Goal: Task Accomplishment & Management: Use online tool/utility

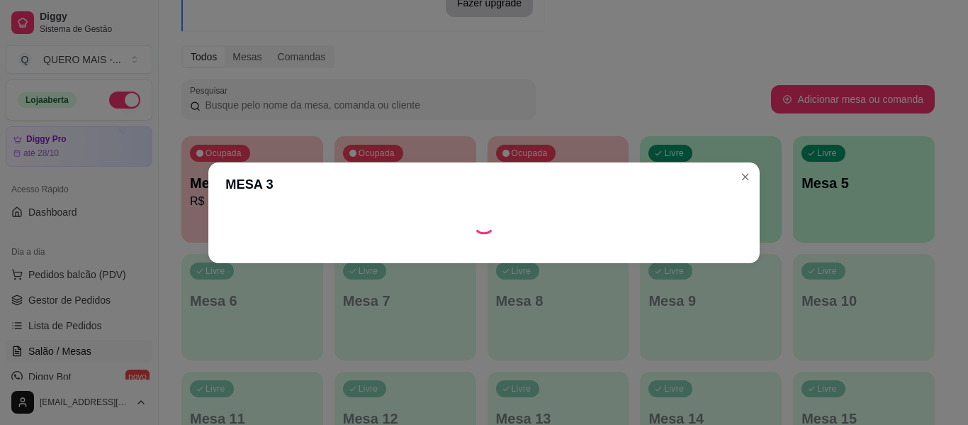
scroll to position [142, 0]
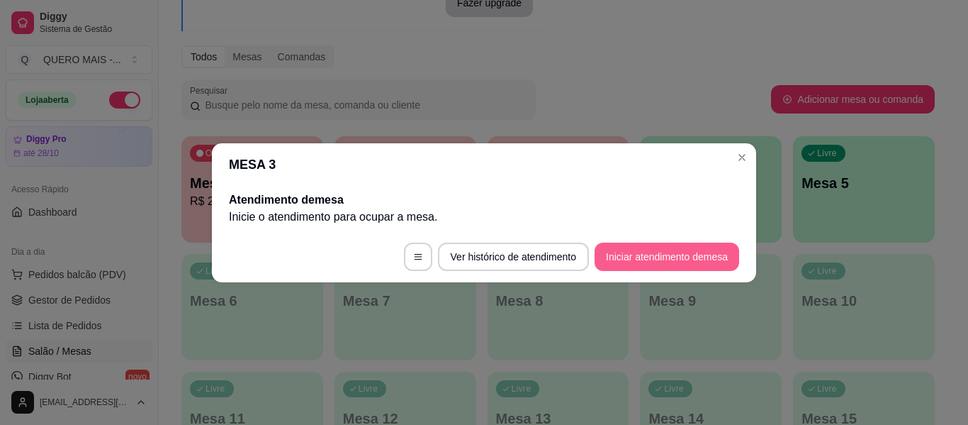
click at [700, 248] on button "Iniciar atendimento de mesa" at bounding box center [667, 256] width 145 height 28
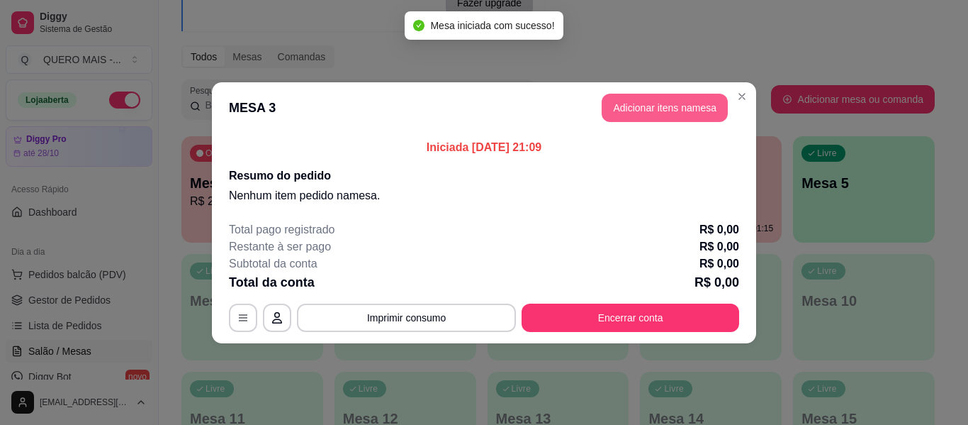
click at [683, 109] on button "Adicionar itens na mesa" at bounding box center [665, 108] width 126 height 28
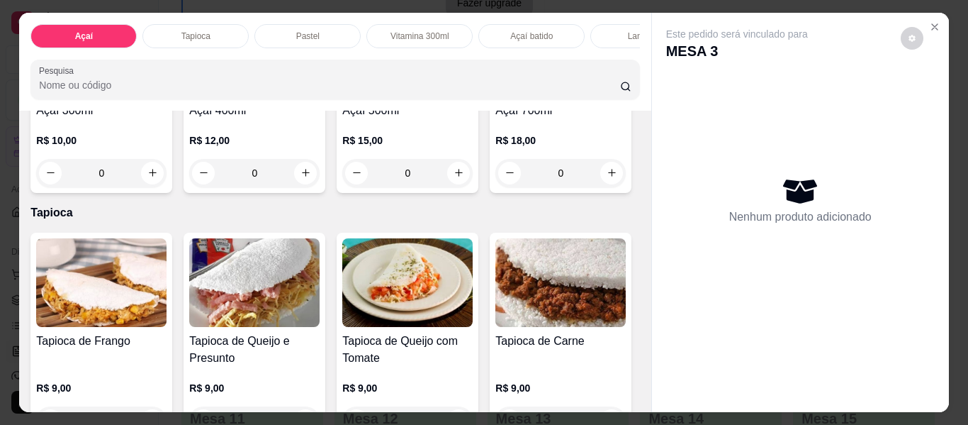
scroll to position [425, 0]
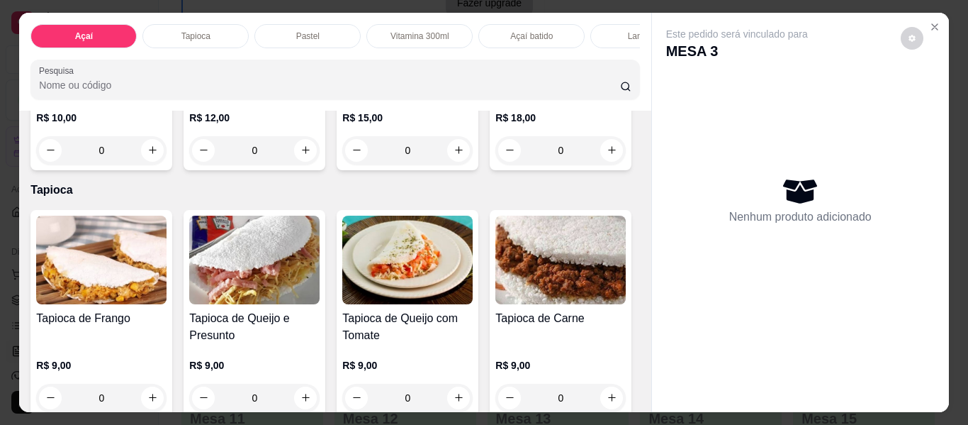
click at [496, 164] on div "0" at bounding box center [561, 150] width 130 height 28
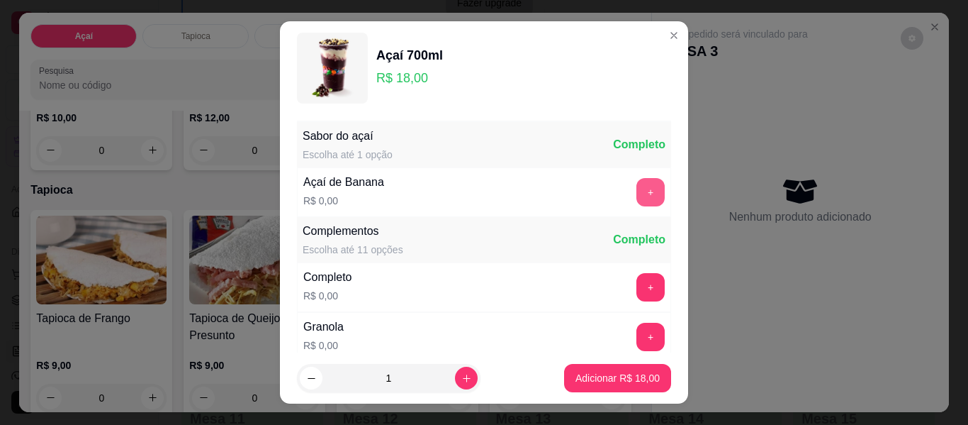
click at [637, 191] on button "+" at bounding box center [651, 192] width 28 height 28
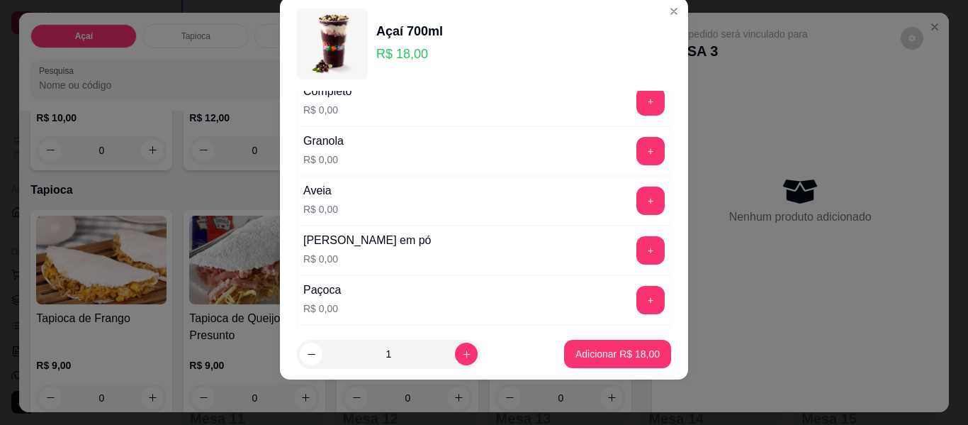
scroll to position [173, 0]
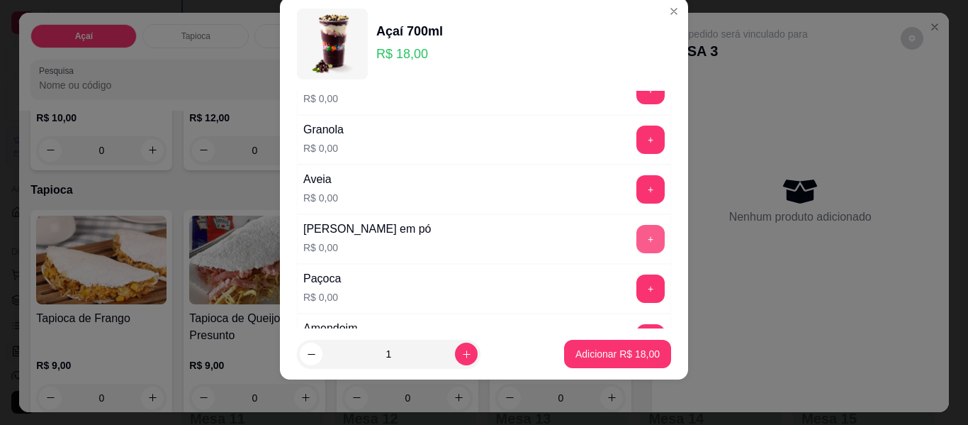
click at [637, 236] on button "+" at bounding box center [651, 239] width 28 height 28
click at [637, 289] on button "+" at bounding box center [651, 288] width 28 height 28
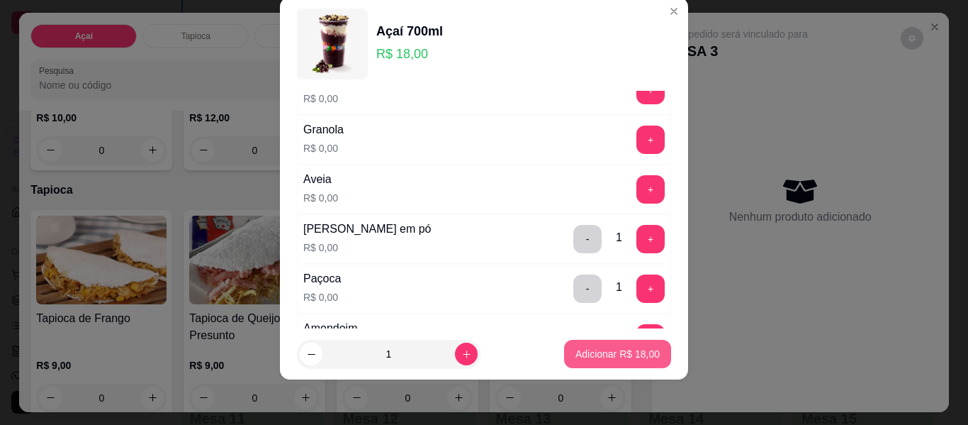
click at [606, 363] on button "Adicionar R$ 18,00" at bounding box center [617, 354] width 107 height 28
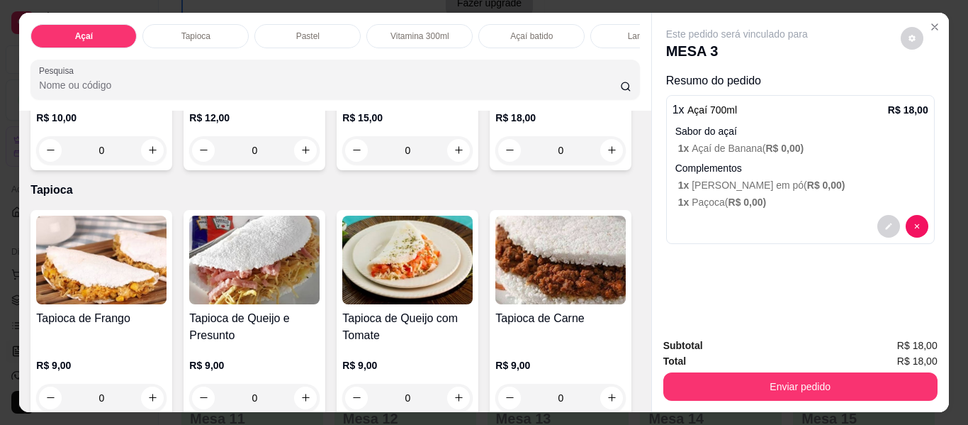
click at [496, 164] on div "0" at bounding box center [561, 150] width 130 height 28
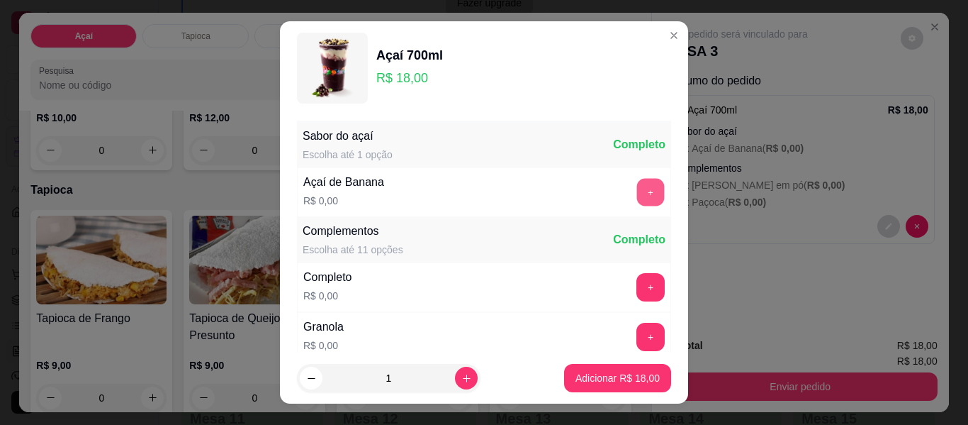
click at [637, 196] on button "+" at bounding box center [651, 193] width 28 height 28
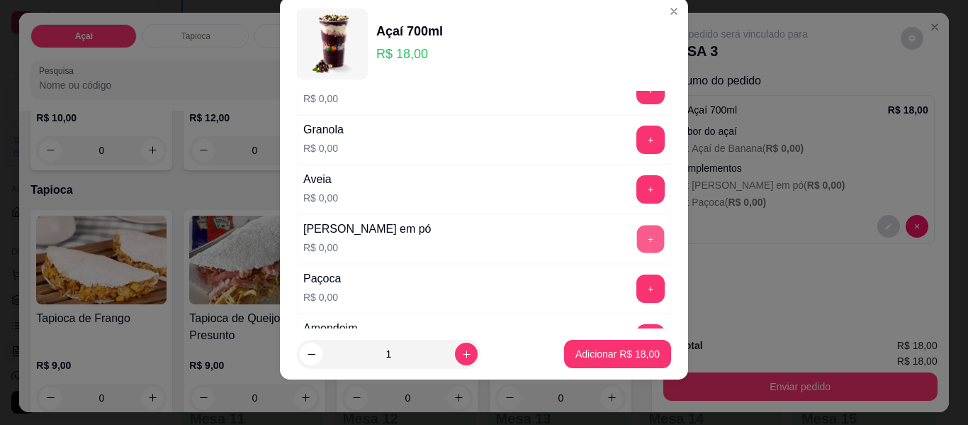
click at [637, 246] on button "+" at bounding box center [651, 239] width 28 height 28
click at [637, 289] on button "+" at bounding box center [651, 288] width 28 height 28
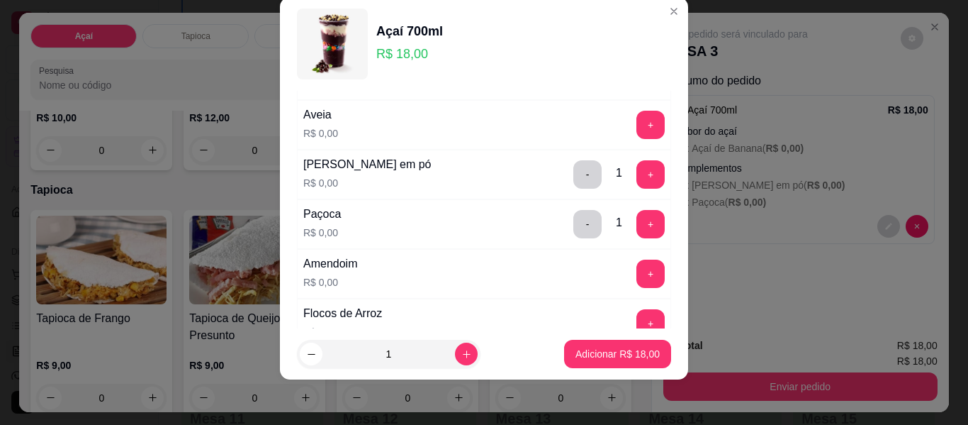
scroll to position [244, 0]
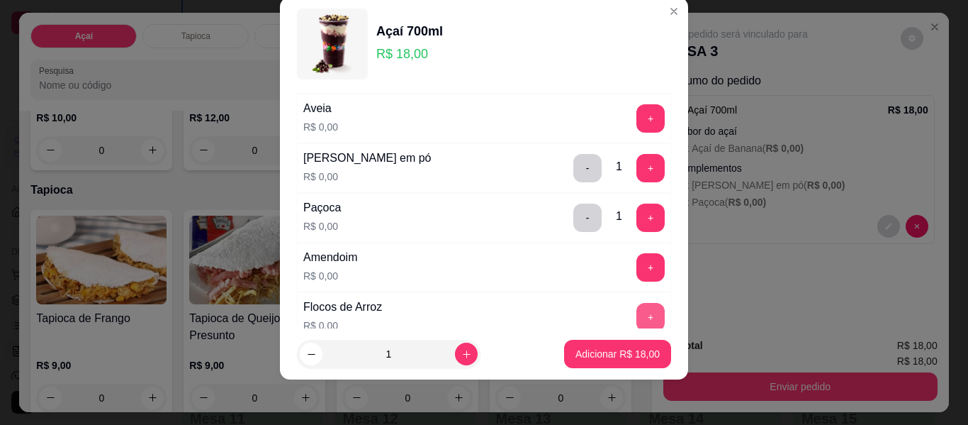
click at [637, 320] on button "+" at bounding box center [651, 317] width 28 height 28
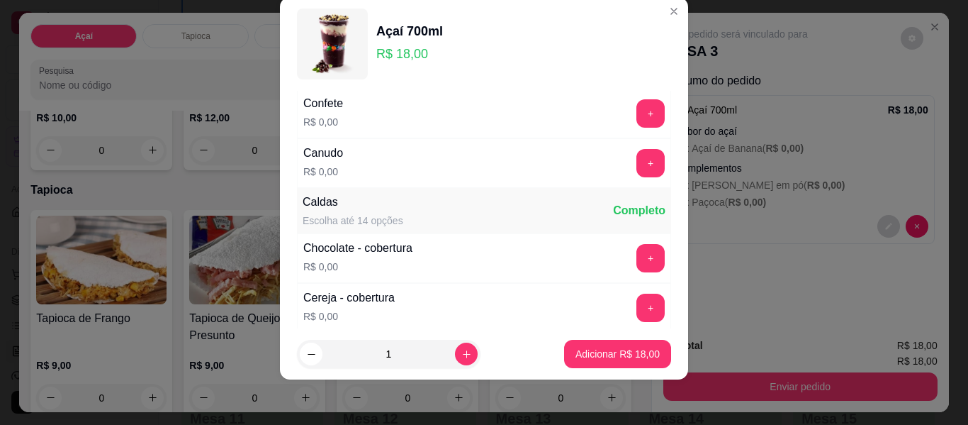
scroll to position [669, 0]
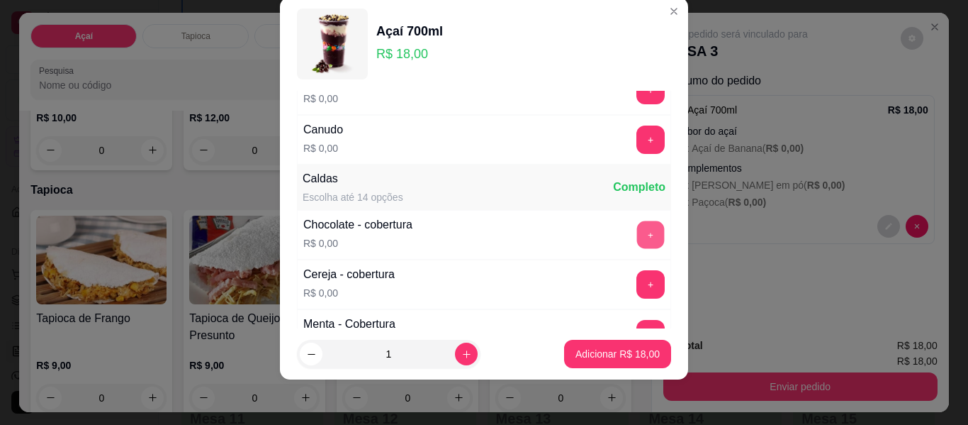
click at [637, 237] on button "+" at bounding box center [651, 235] width 28 height 28
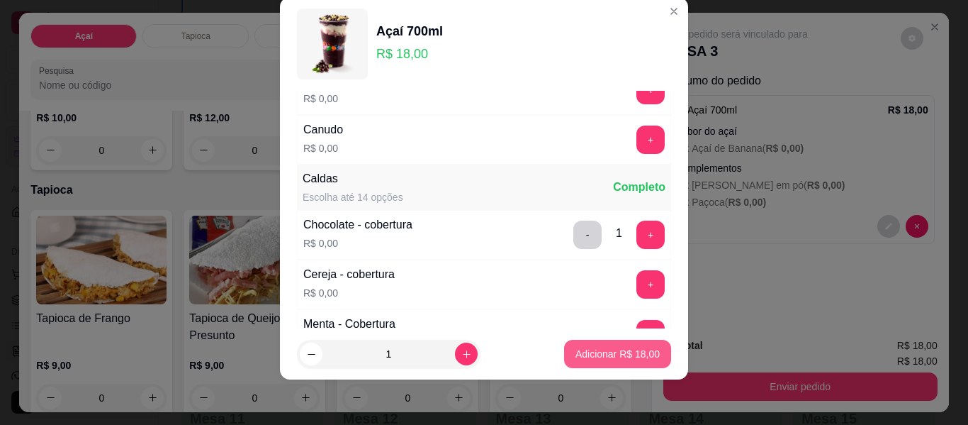
click at [592, 364] on button "Adicionar R$ 18,00" at bounding box center [617, 354] width 107 height 28
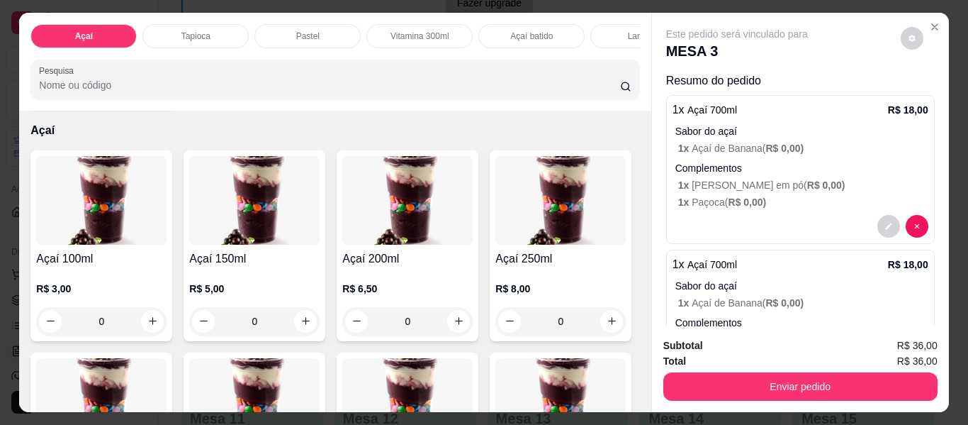
scroll to position [0, 0]
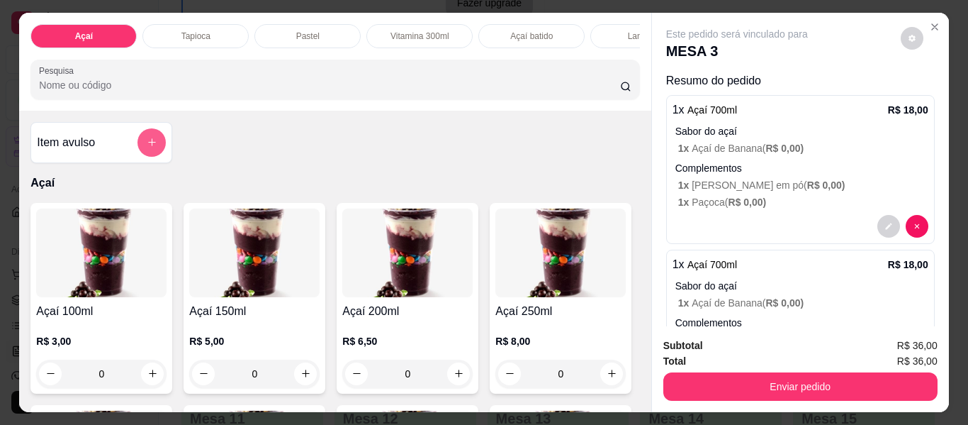
click at [147, 154] on button "add-separate-item" at bounding box center [152, 142] width 28 height 28
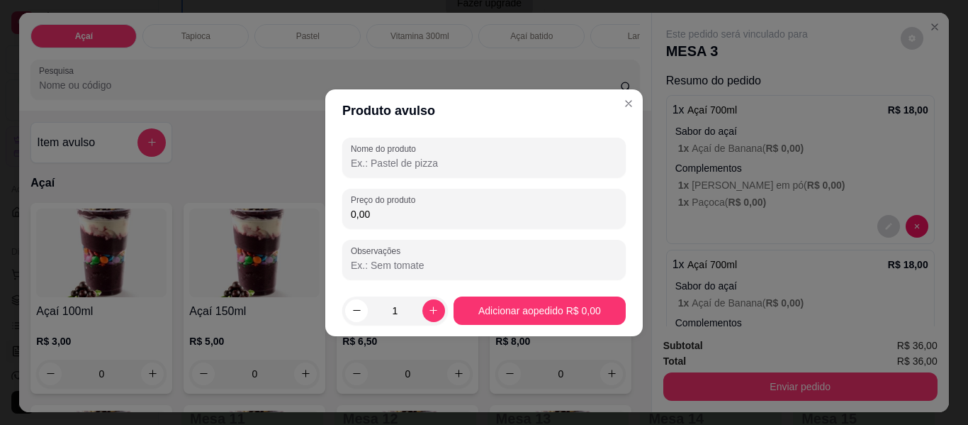
click at [456, 166] on input "Nome do produto" at bounding box center [484, 163] width 267 height 14
type input "taxa de entrega"
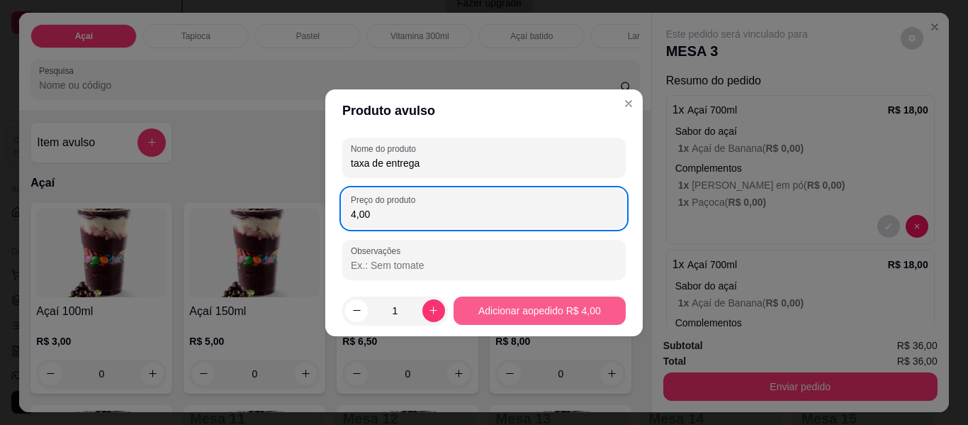
type input "4,00"
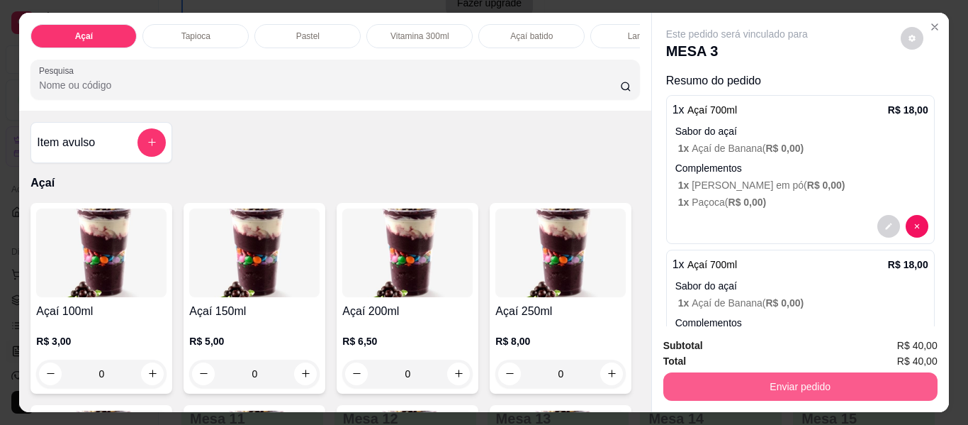
click at [833, 386] on button "Enviar pedido" at bounding box center [801, 386] width 274 height 28
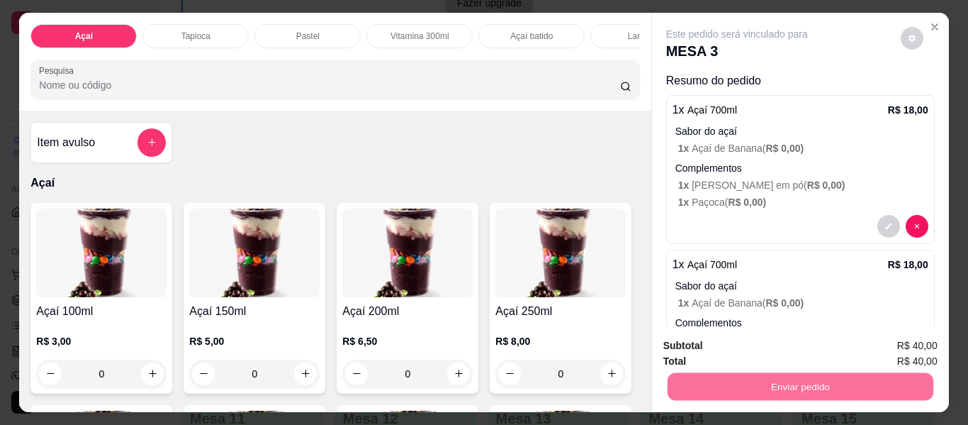
click at [888, 347] on button "Enviar pedido" at bounding box center [901, 346] width 78 height 26
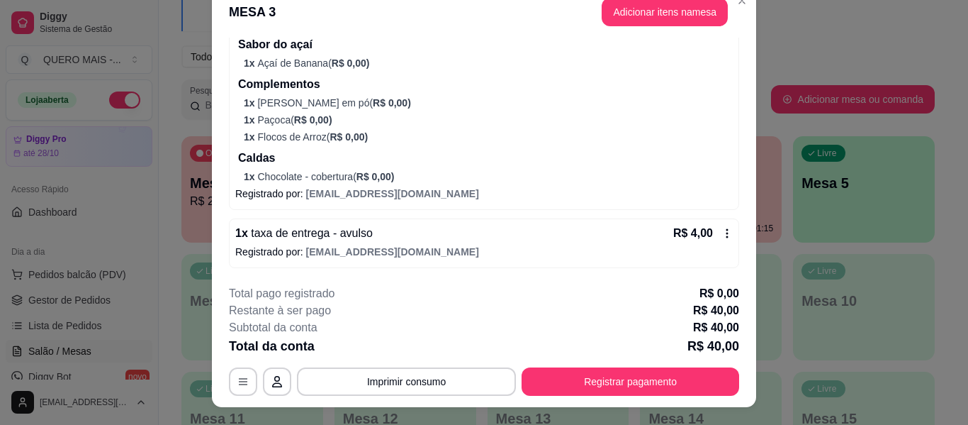
scroll to position [43, 0]
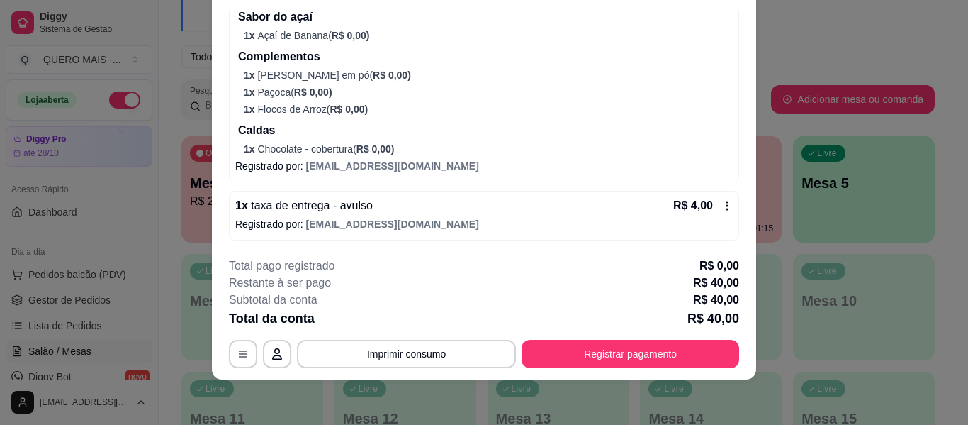
click at [722, 208] on icon at bounding box center [727, 205] width 11 height 11
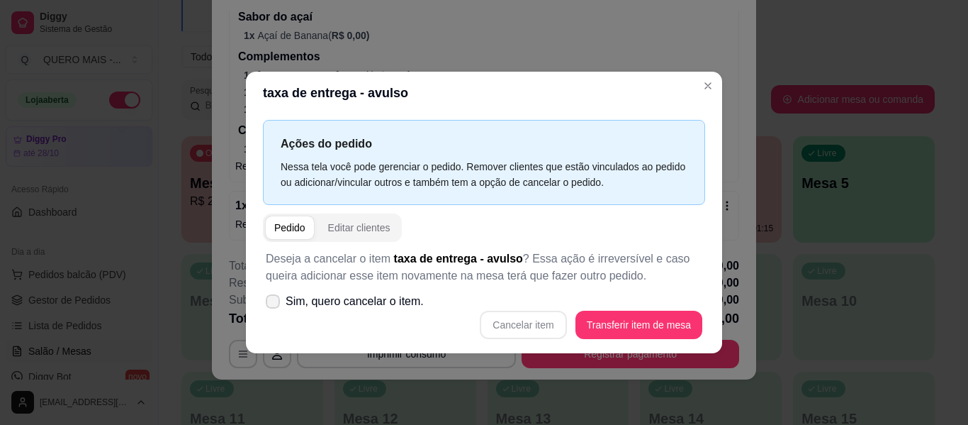
click at [324, 305] on span "Sim, quero cancelar o item." at bounding box center [355, 301] width 138 height 17
click at [274, 305] on input "Sim, quero cancelar o item." at bounding box center [269, 307] width 9 height 9
checkbox input "true"
click at [525, 327] on button "Cancelar item" at bounding box center [523, 325] width 86 height 28
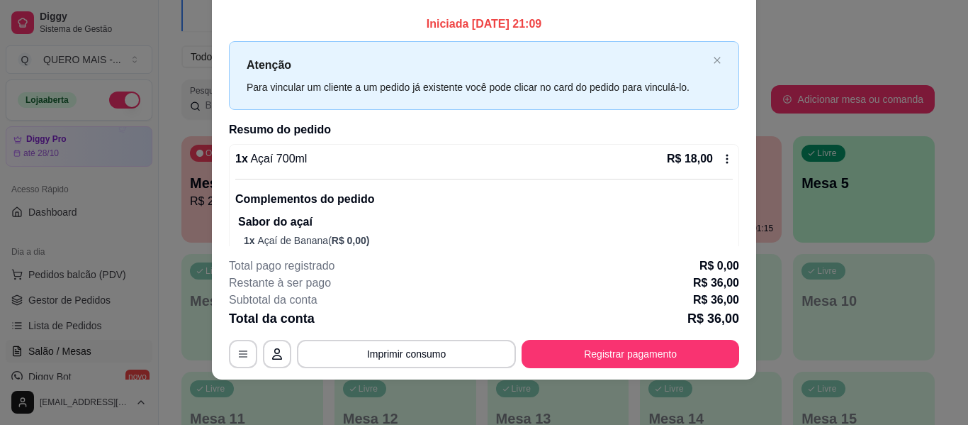
scroll to position [0, 0]
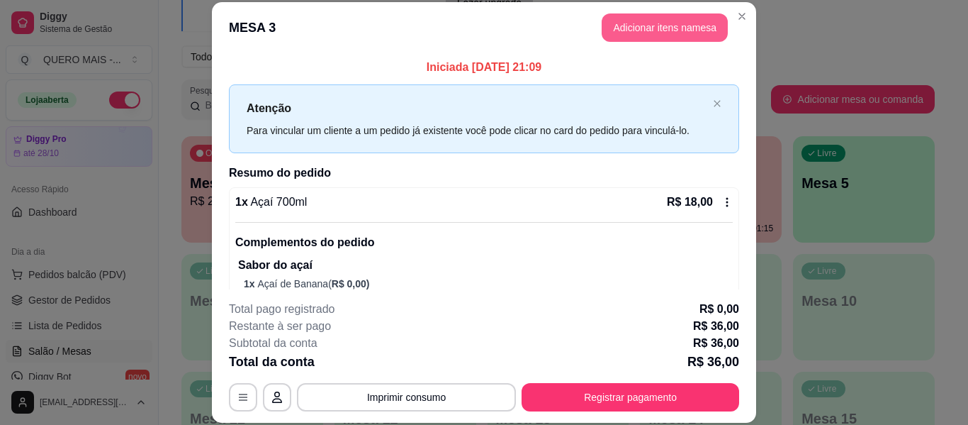
click at [639, 33] on button "Adicionar itens na mesa" at bounding box center [665, 27] width 126 height 28
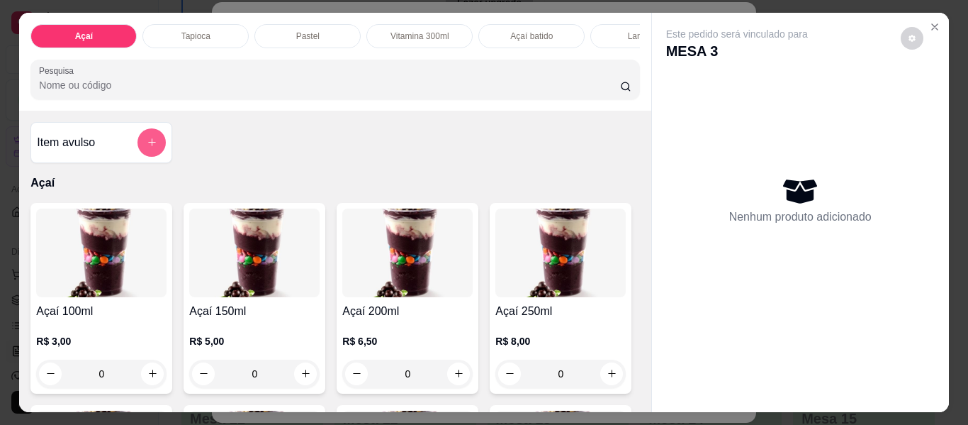
click at [151, 142] on icon "add-separate-item" at bounding box center [152, 142] width 11 height 11
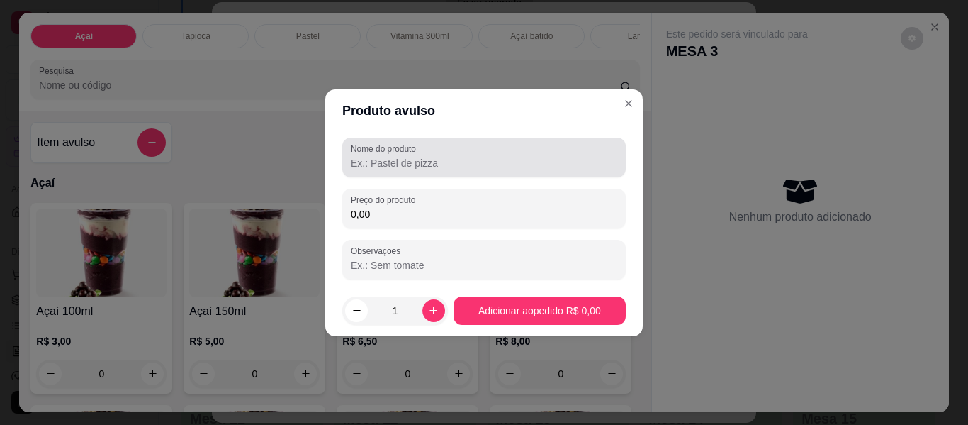
click at [417, 174] on div "Nome do produto" at bounding box center [484, 158] width 284 height 40
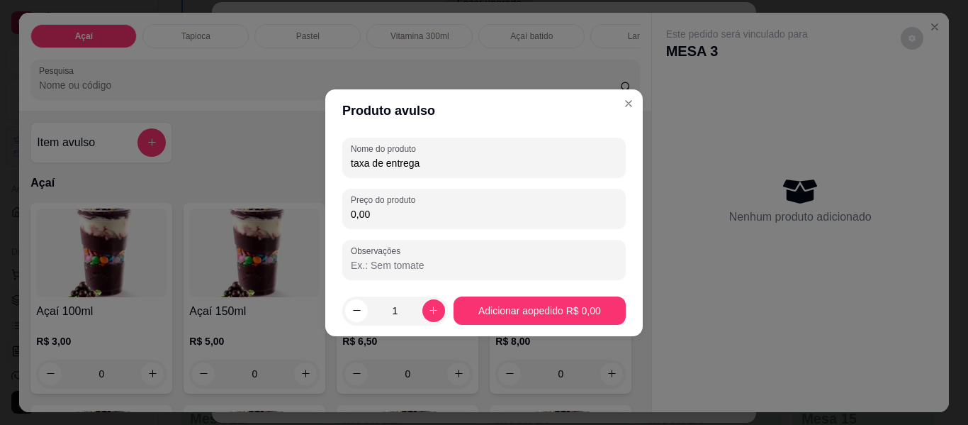
type input "taxa de entrega"
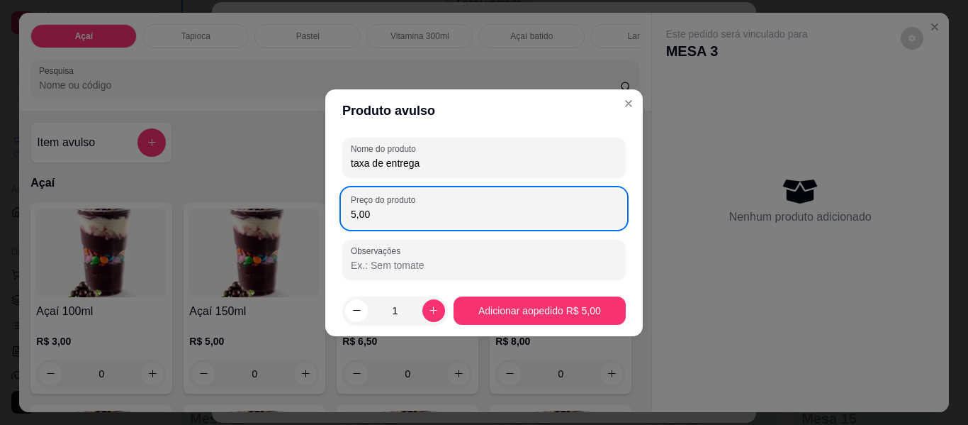
type input "5,00"
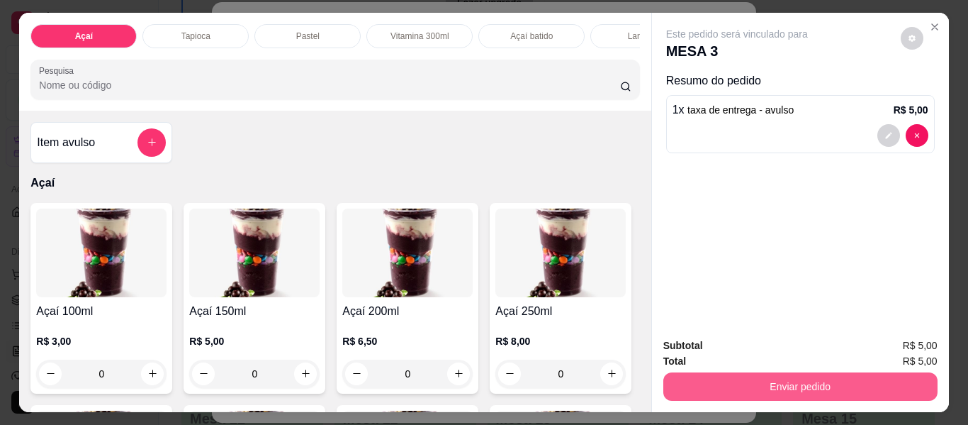
click at [768, 382] on button "Enviar pedido" at bounding box center [801, 386] width 274 height 28
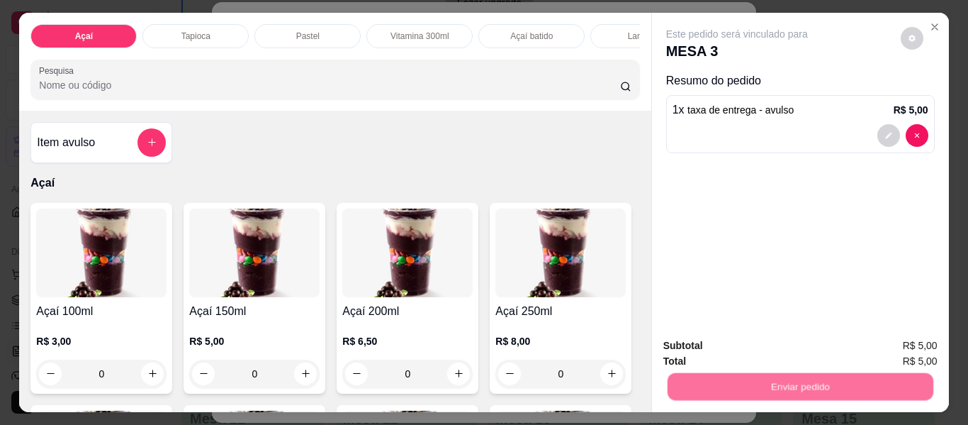
click at [885, 341] on button "Enviar pedido" at bounding box center [901, 345] width 80 height 27
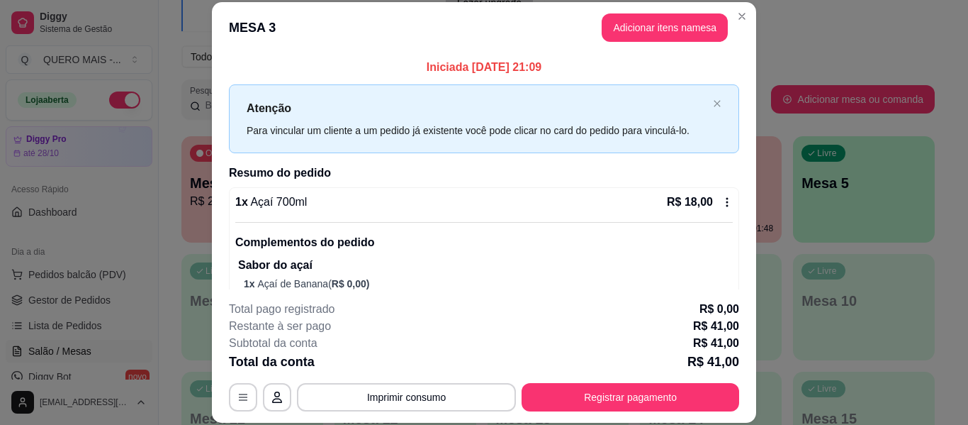
click at [827, 49] on div "Todos Mesas Comandas" at bounding box center [558, 56] width 754 height 23
click at [739, 16] on div "Melhore seu plano Você tem 5 mesas / comandas disponíveis. Obtenha o Diggy Pro …" at bounding box center [558, 203] width 799 height 583
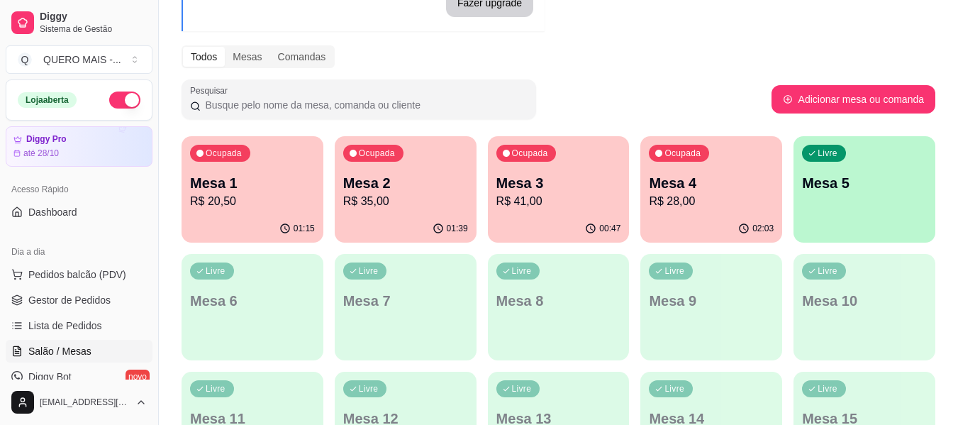
click at [403, 201] on p "R$ 35,00" at bounding box center [405, 201] width 125 height 17
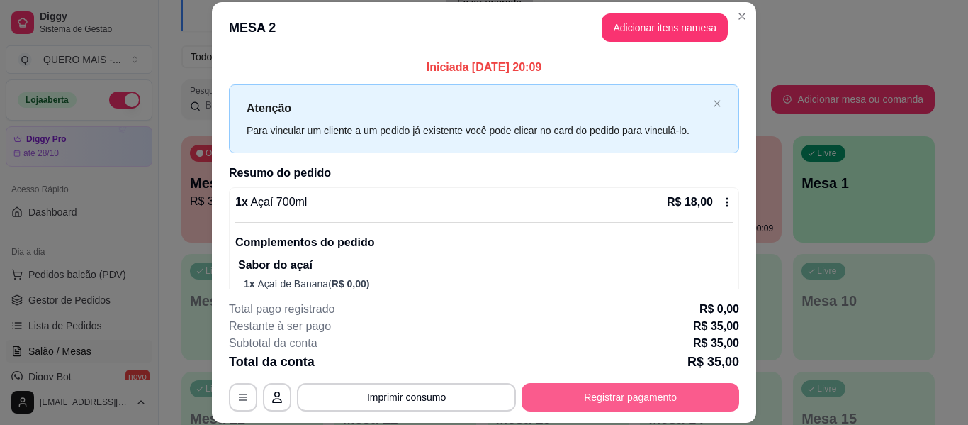
click at [627, 389] on button "Registrar pagamento" at bounding box center [631, 397] width 218 height 28
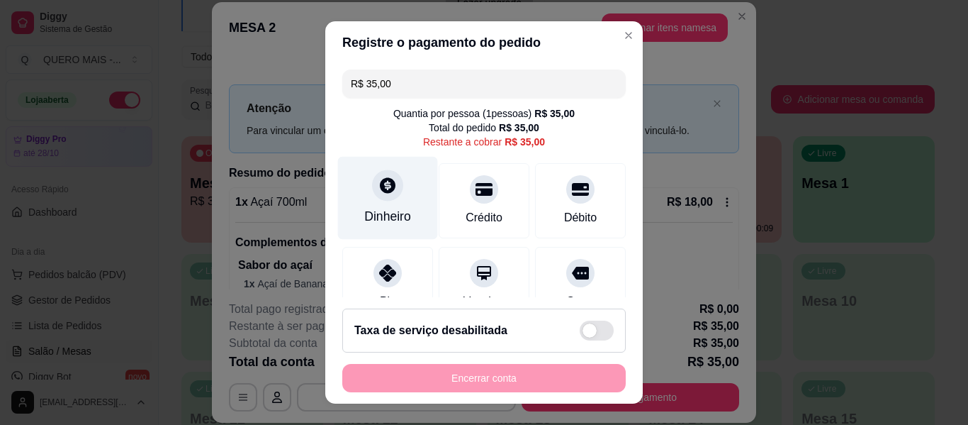
click at [379, 188] on icon at bounding box center [388, 185] width 18 height 18
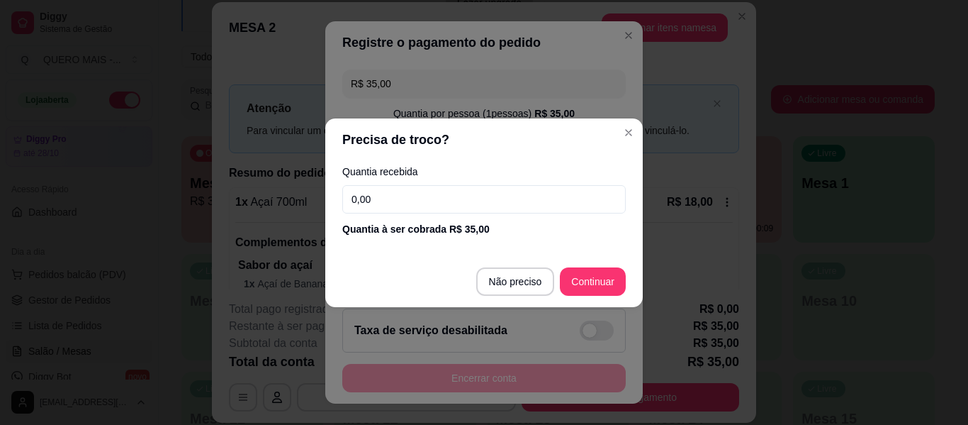
click at [409, 202] on input "0,00" at bounding box center [484, 199] width 284 height 28
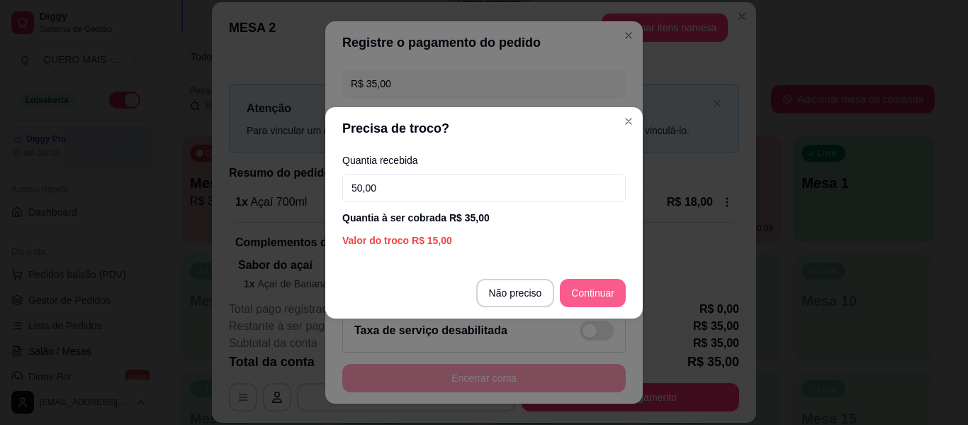
type input "50,00"
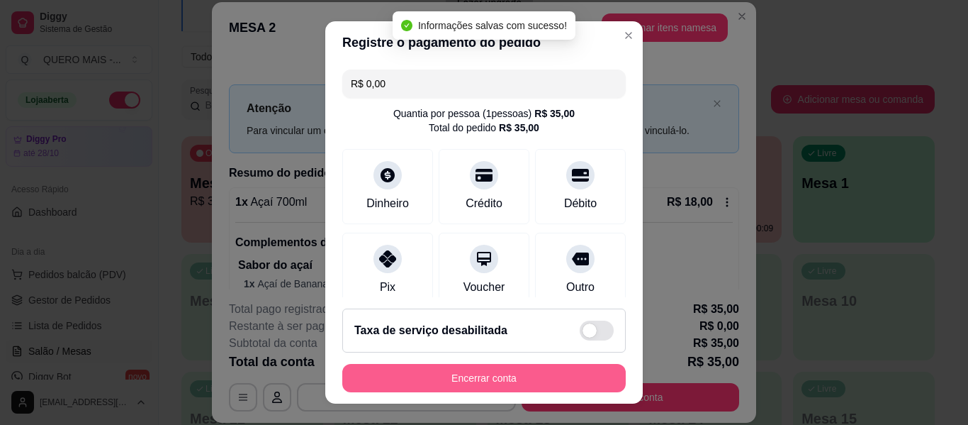
type input "R$ 0,00"
click at [472, 375] on button "Encerrar conta" at bounding box center [484, 378] width 284 height 28
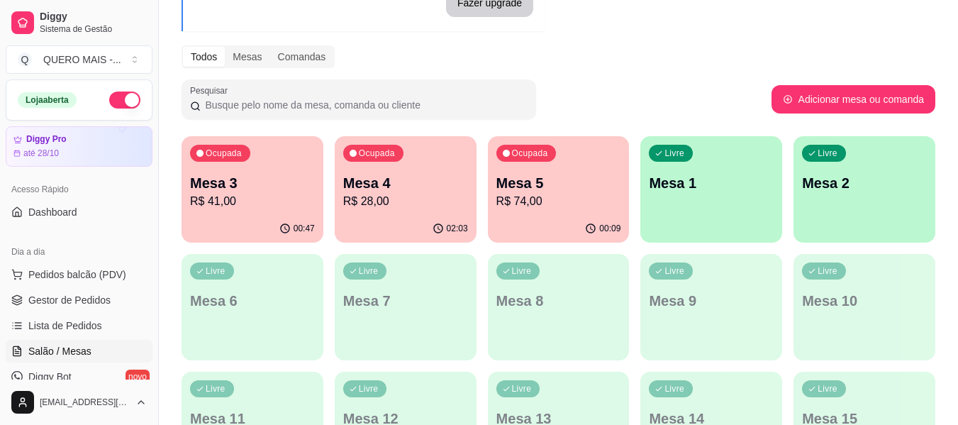
click at [406, 217] on div "02:03" at bounding box center [406, 229] width 142 height 28
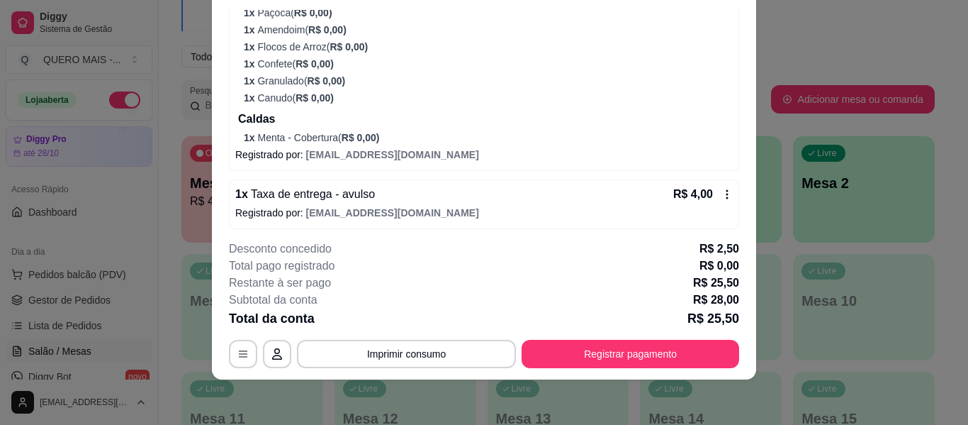
scroll to position [508, 0]
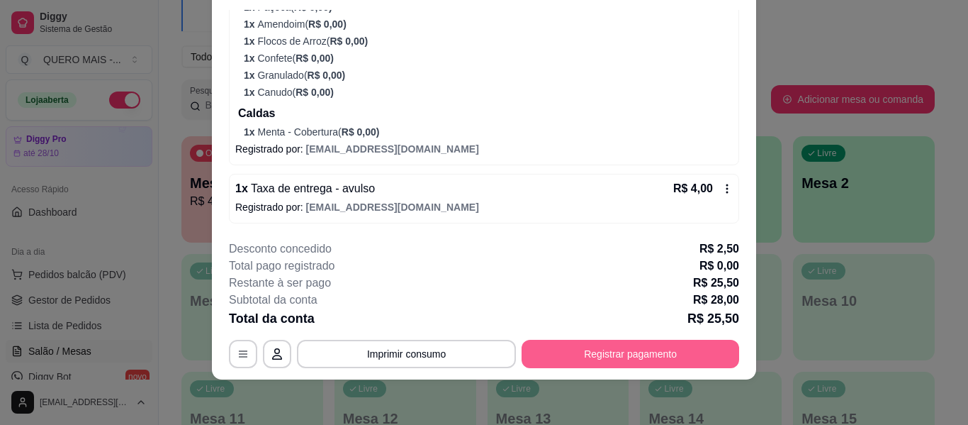
click at [601, 358] on button "Registrar pagamento" at bounding box center [631, 354] width 218 height 28
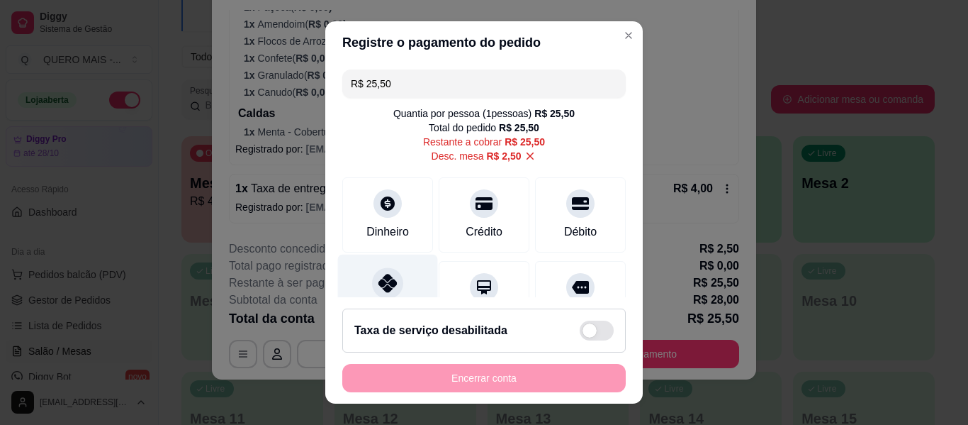
click at [379, 291] on icon at bounding box center [388, 283] width 18 height 18
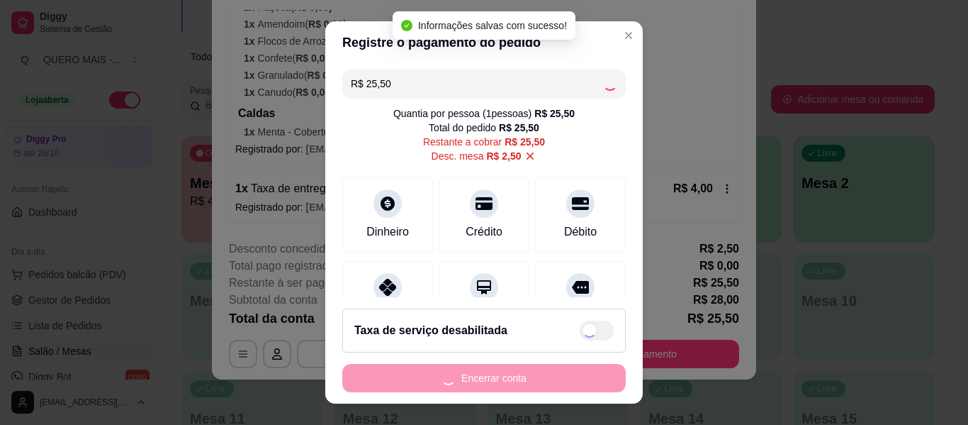
type input "R$ 0,00"
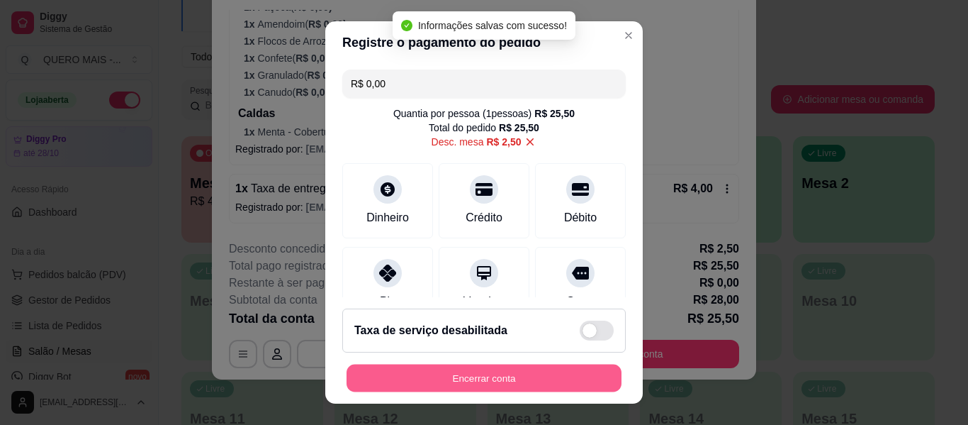
click at [465, 376] on button "Encerrar conta" at bounding box center [484, 378] width 275 height 28
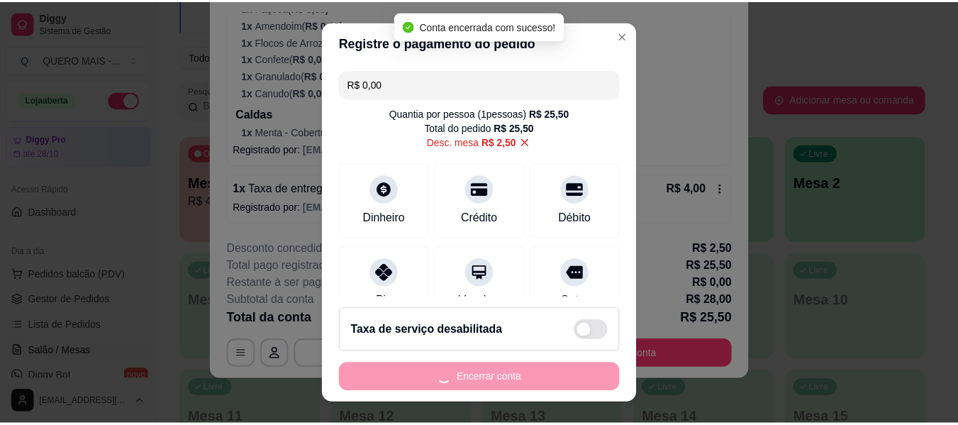
scroll to position [0, 0]
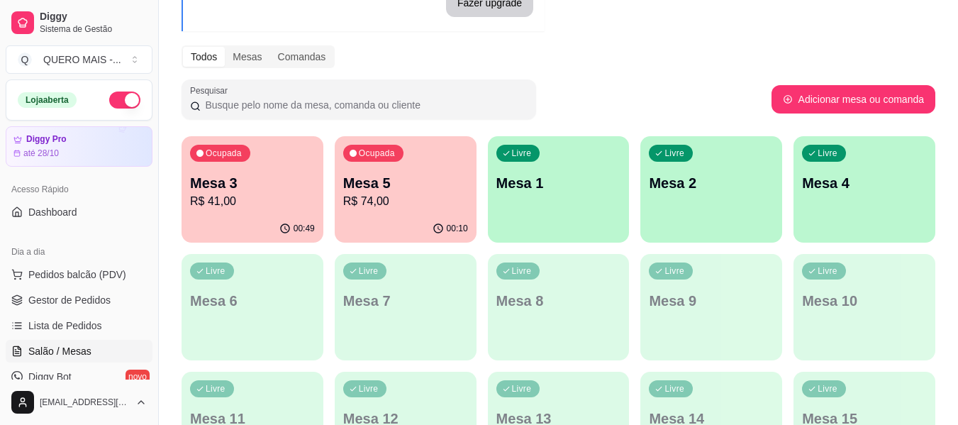
click at [408, 206] on p "R$ 74,00" at bounding box center [405, 201] width 125 height 17
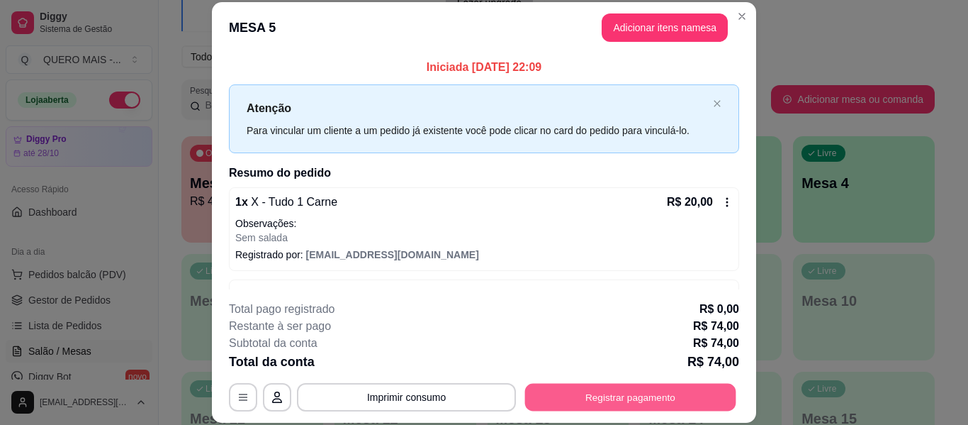
click at [635, 390] on button "Registrar pagamento" at bounding box center [630, 398] width 211 height 28
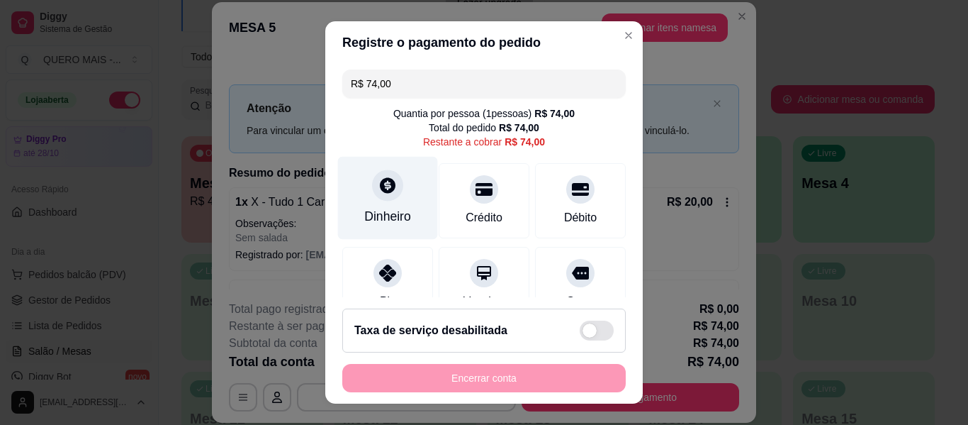
click at [398, 203] on div "Dinheiro" at bounding box center [388, 198] width 100 height 83
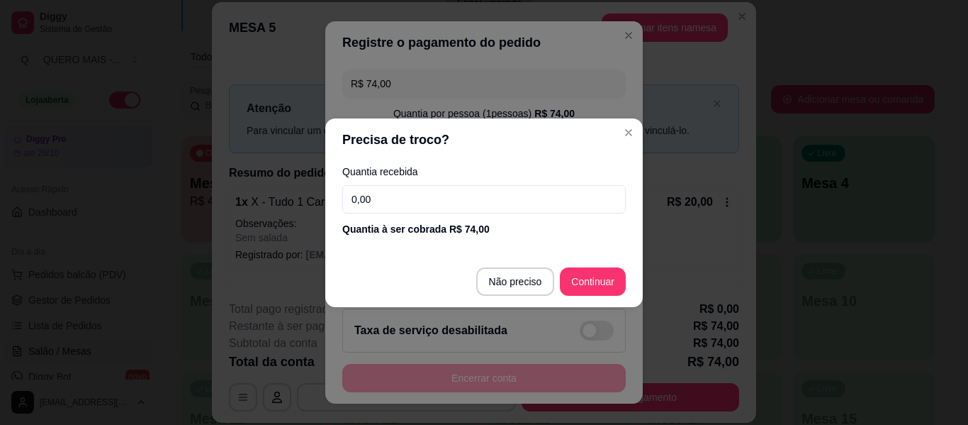
click at [399, 203] on input "0,00" at bounding box center [484, 199] width 284 height 28
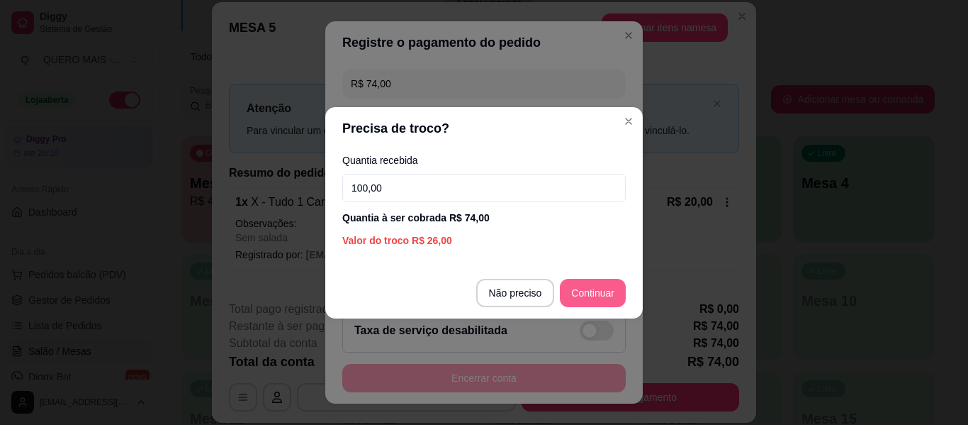
type input "100,00"
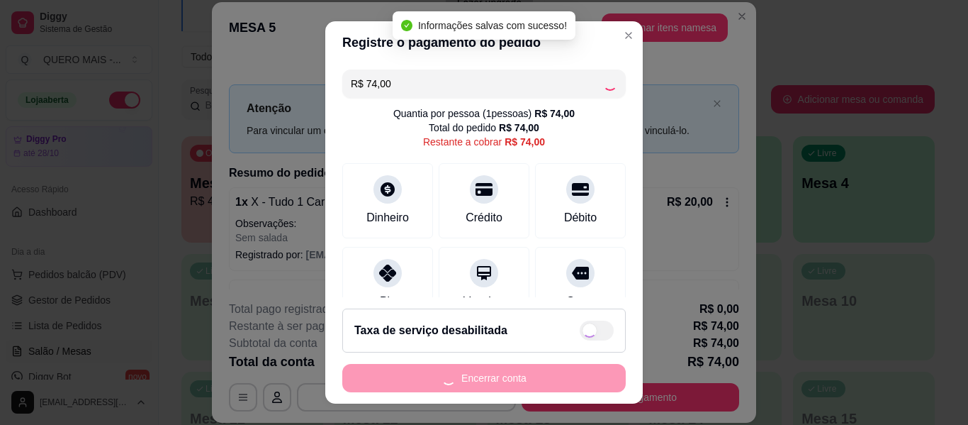
type input "R$ 0,00"
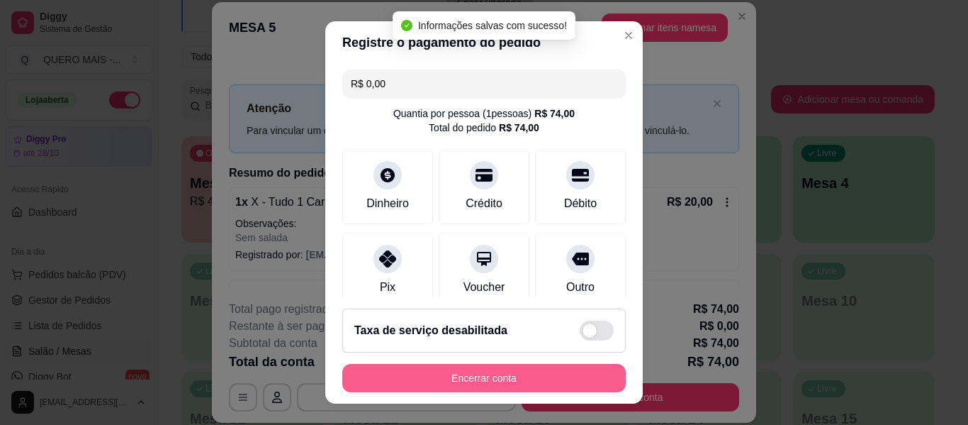
click at [503, 391] on button "Encerrar conta" at bounding box center [484, 378] width 284 height 28
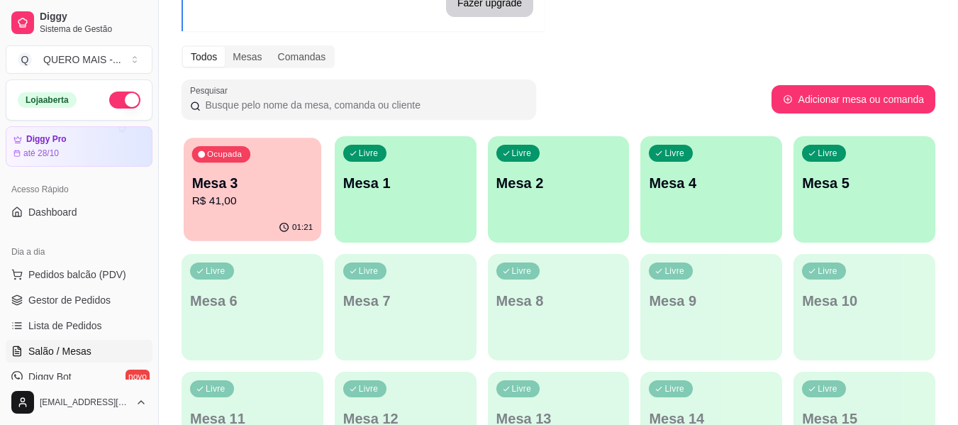
click at [217, 218] on div "01:21" at bounding box center [253, 227] width 138 height 27
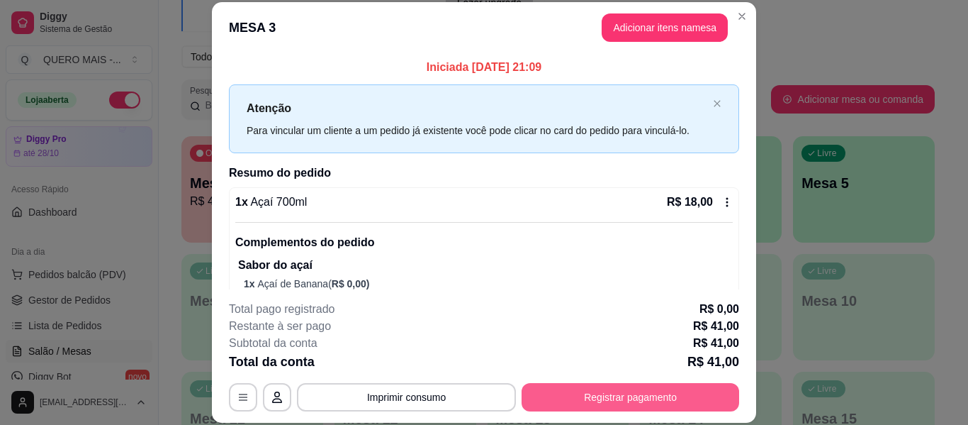
click at [620, 391] on button "Registrar pagamento" at bounding box center [631, 397] width 218 height 28
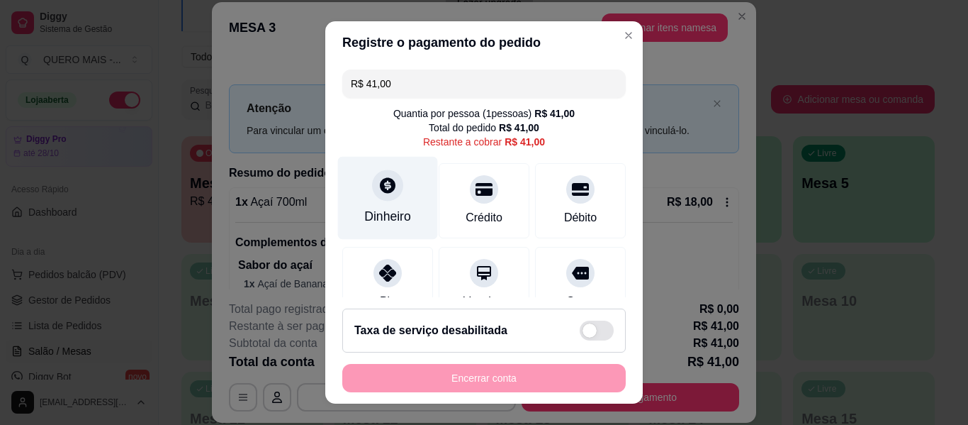
click at [379, 194] on icon at bounding box center [388, 185] width 18 height 18
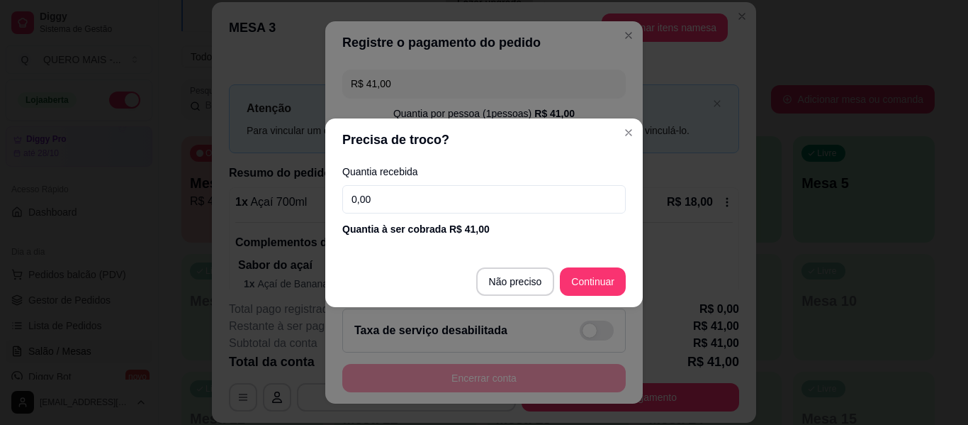
click at [374, 194] on input "0,00" at bounding box center [484, 199] width 284 height 28
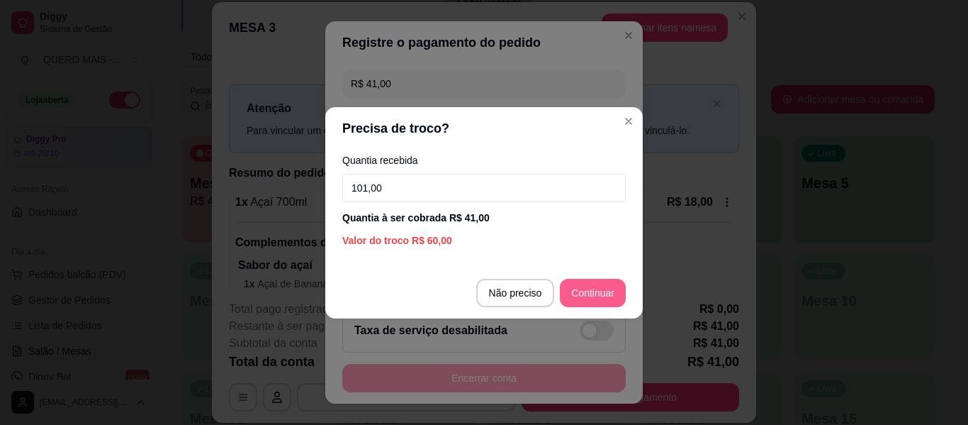
type input "101,00"
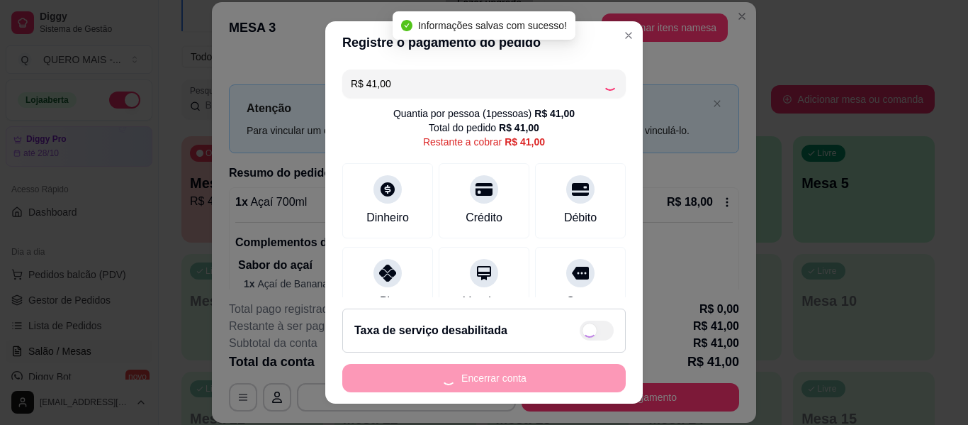
type input "R$ 0,00"
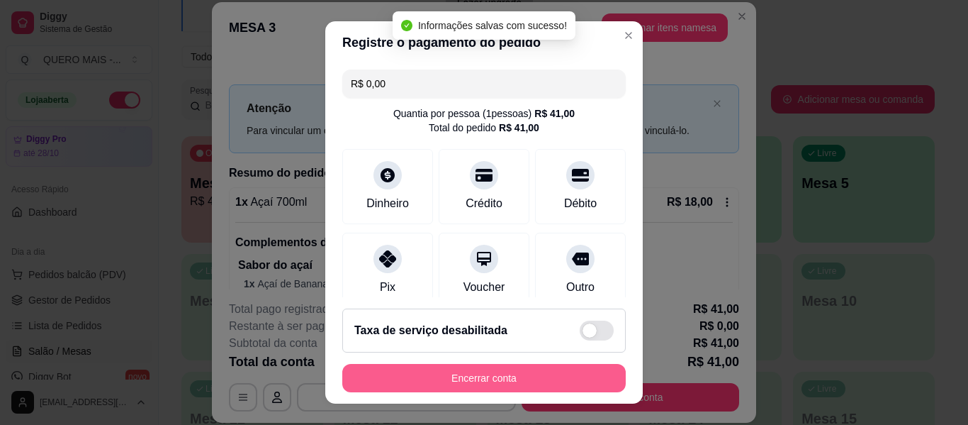
click at [484, 380] on button "Encerrar conta" at bounding box center [484, 378] width 284 height 28
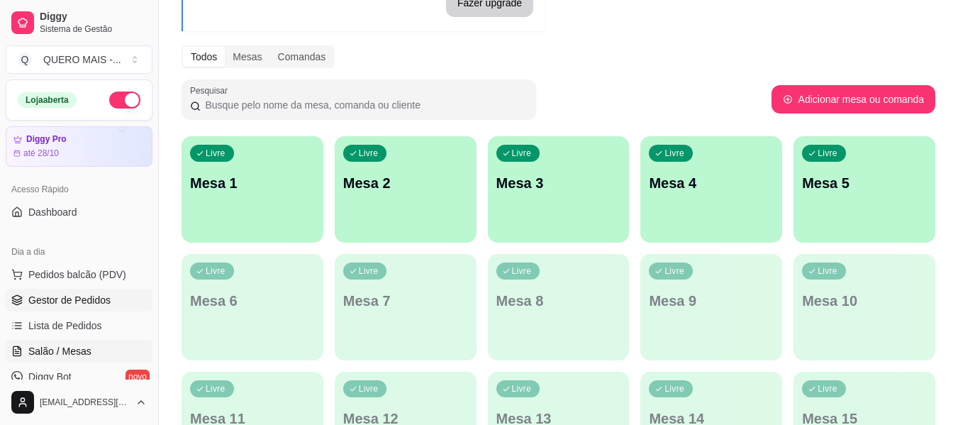
click at [88, 303] on span "Gestor de Pedidos" at bounding box center [69, 300] width 82 height 14
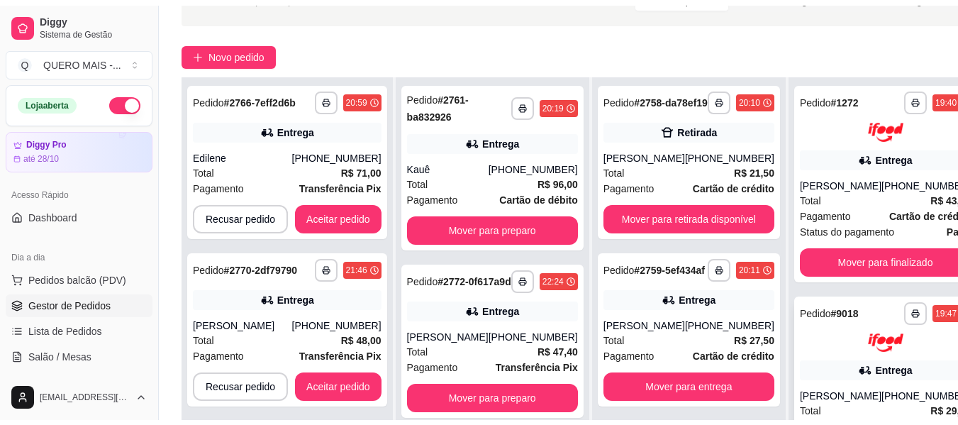
scroll to position [142, 0]
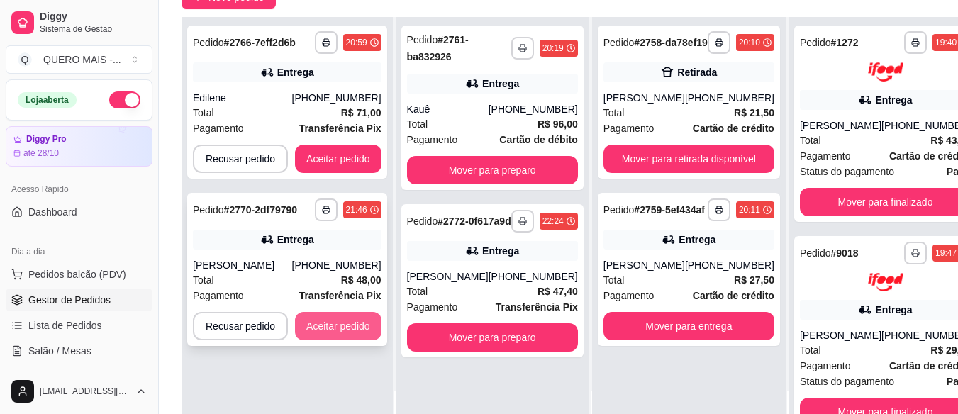
click at [354, 324] on button "Aceitar pedido" at bounding box center [338, 326] width 86 height 28
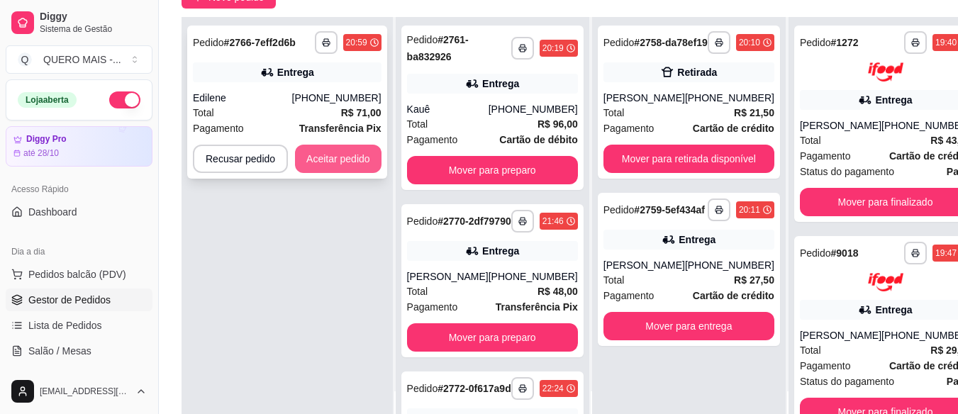
click at [346, 159] on button "Aceitar pedido" at bounding box center [338, 159] width 86 height 28
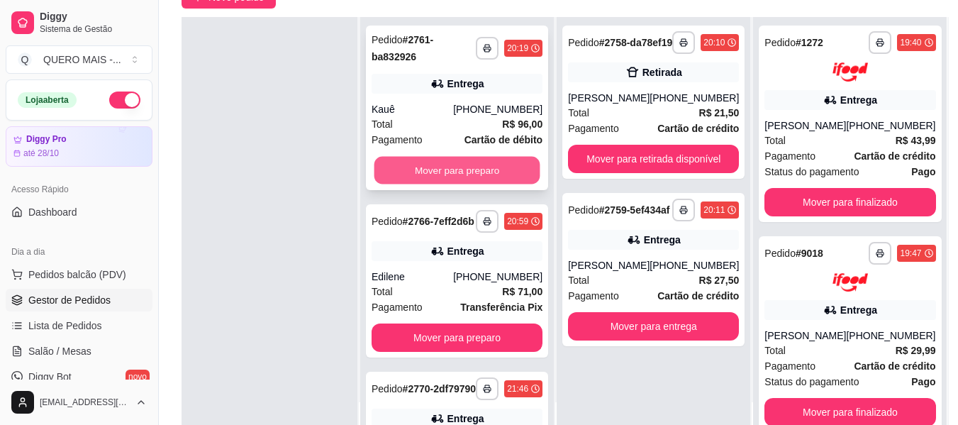
click at [416, 160] on button "Mover para preparo" at bounding box center [457, 171] width 166 height 28
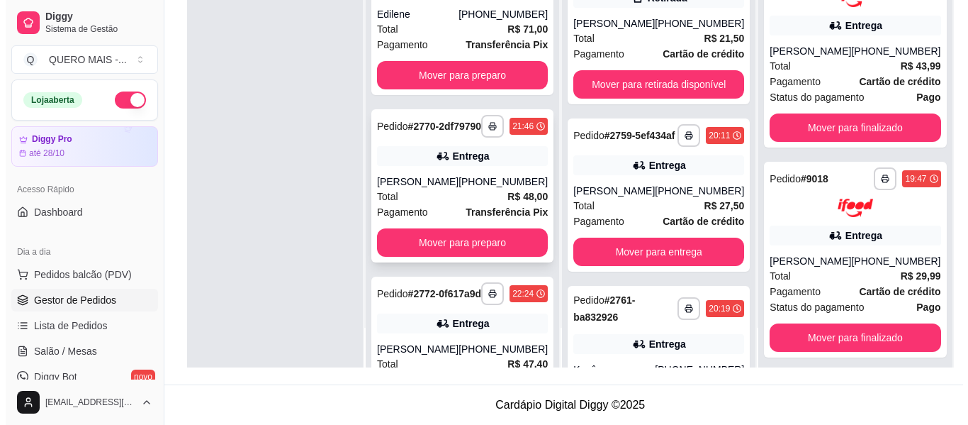
scroll to position [0, 0]
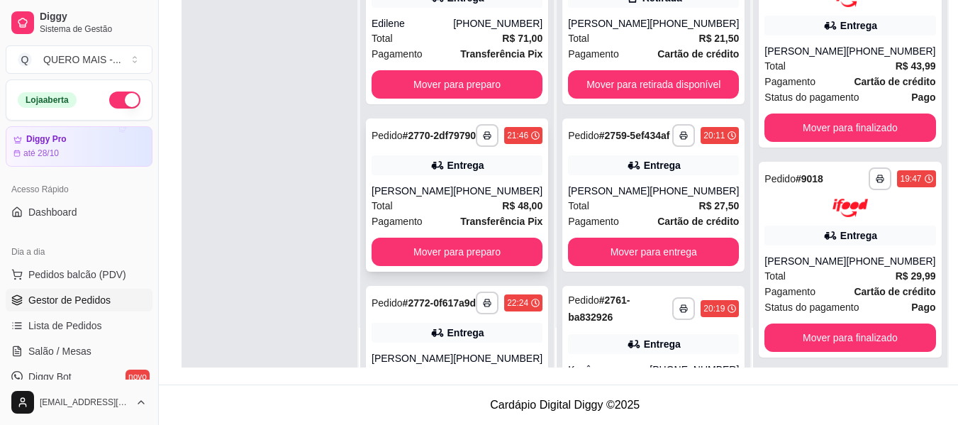
click at [446, 213] on div "Total R$ 48,00" at bounding box center [456, 206] width 171 height 16
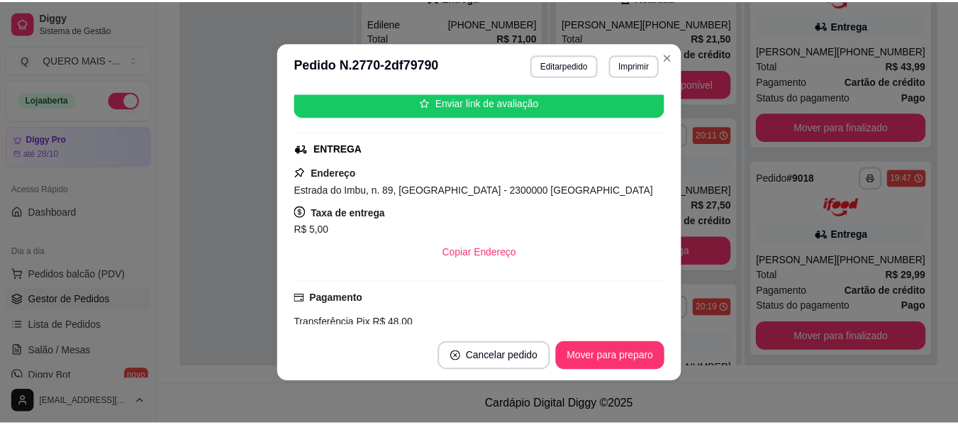
scroll to position [284, 0]
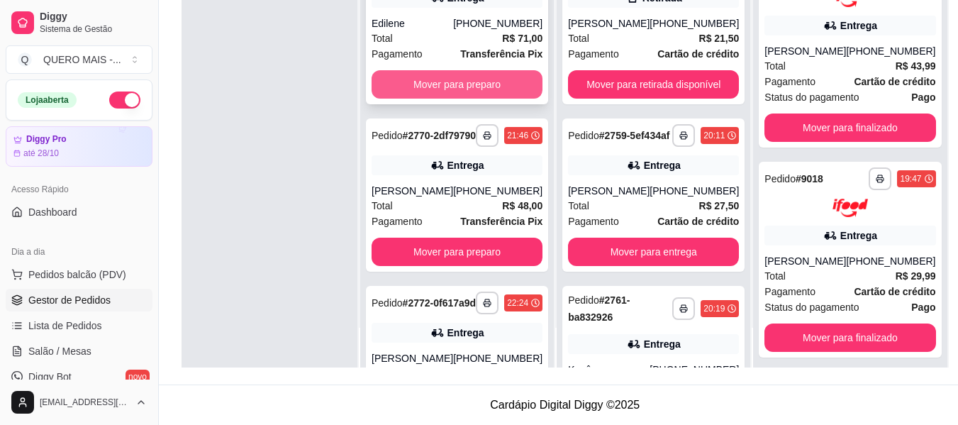
click at [463, 99] on button "Mover para preparo" at bounding box center [456, 84] width 171 height 28
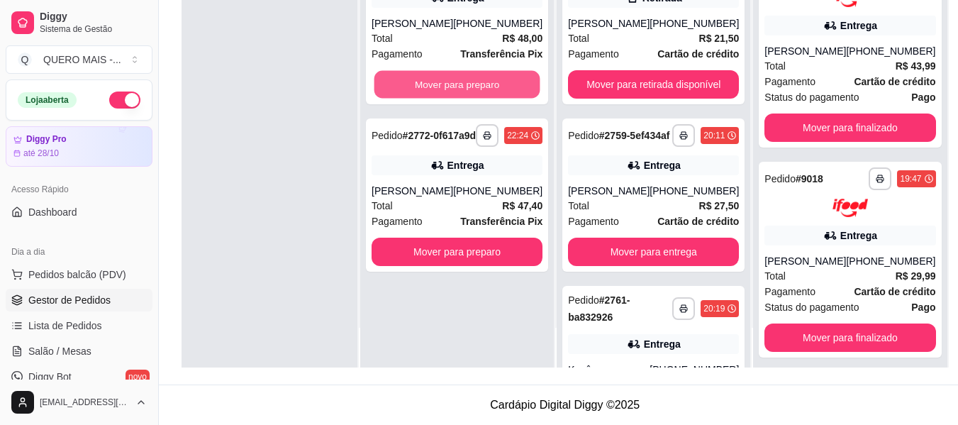
click at [463, 99] on button "Mover para preparo" at bounding box center [457, 85] width 166 height 28
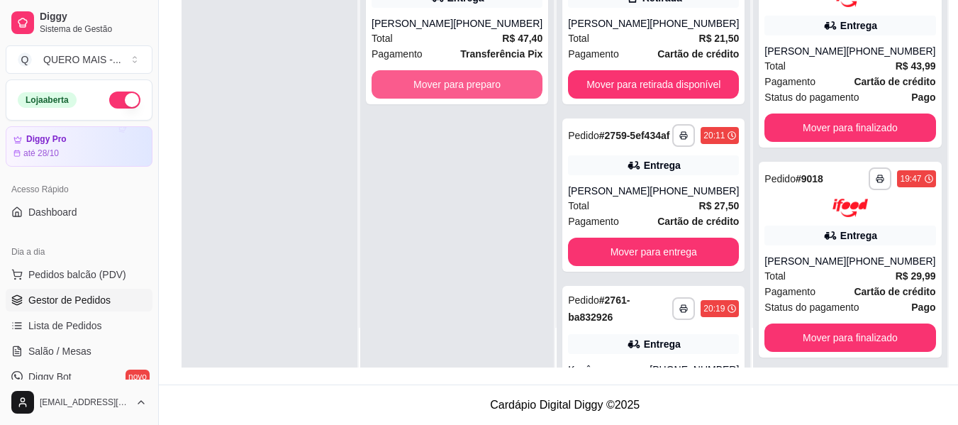
click at [463, 99] on button "Mover para preparo" at bounding box center [456, 84] width 171 height 28
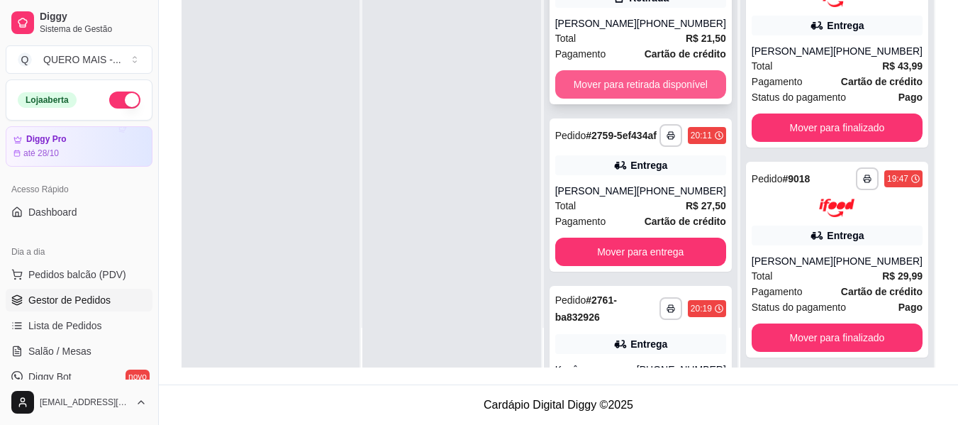
click at [599, 99] on button "Mover para retirada disponível" at bounding box center [640, 84] width 171 height 28
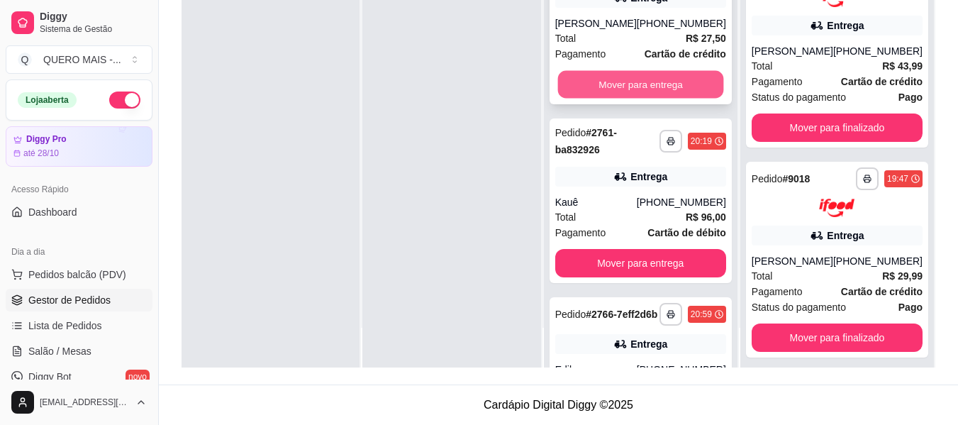
click at [615, 93] on button "Mover para entrega" at bounding box center [640, 85] width 166 height 28
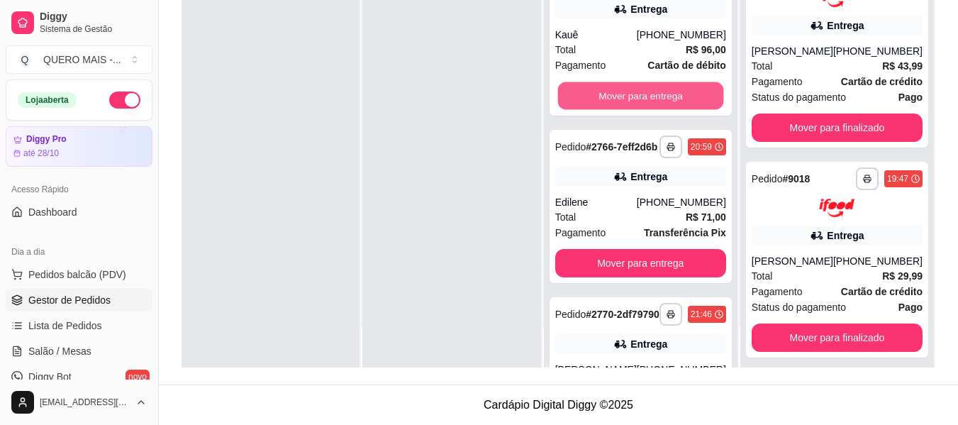
click at [615, 94] on button "Mover para entrega" at bounding box center [640, 96] width 166 height 28
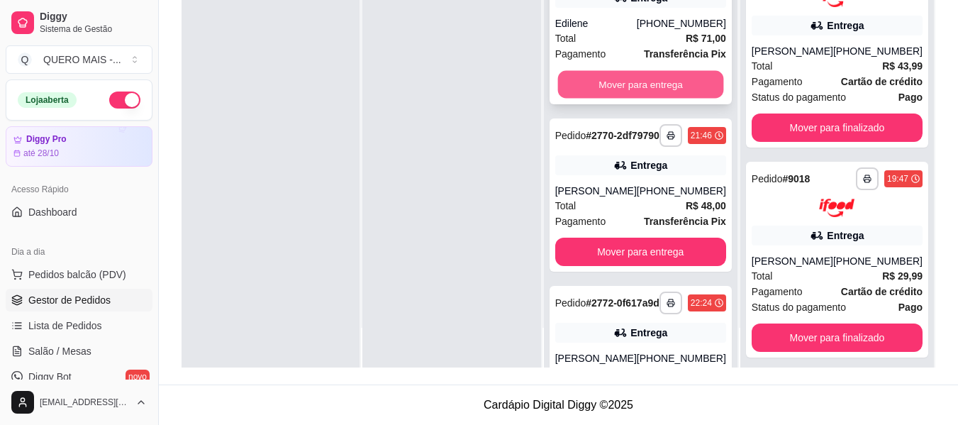
click at [603, 98] on button "Mover para entrega" at bounding box center [640, 85] width 166 height 28
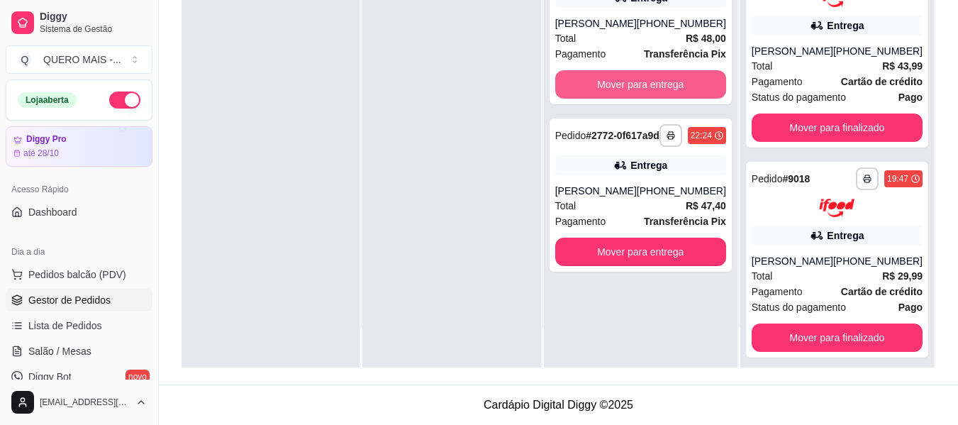
click at [603, 98] on button "Mover para entrega" at bounding box center [640, 84] width 171 height 28
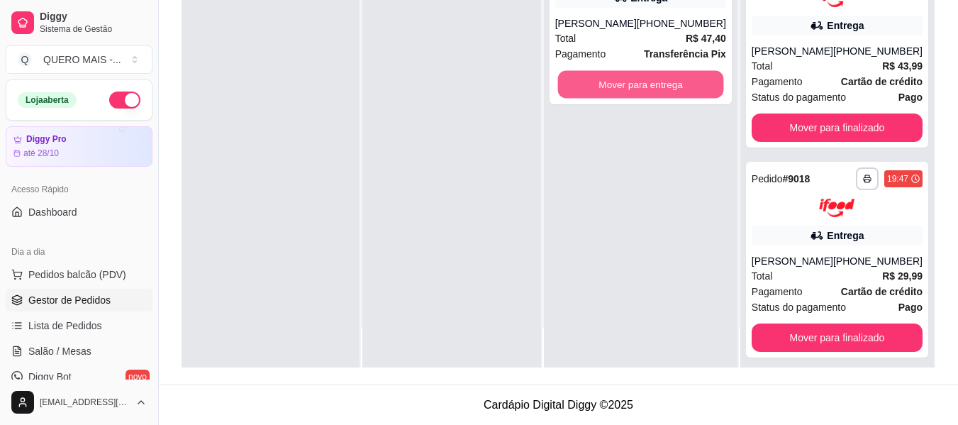
click at [603, 98] on button "Mover para entrega" at bounding box center [640, 85] width 166 height 28
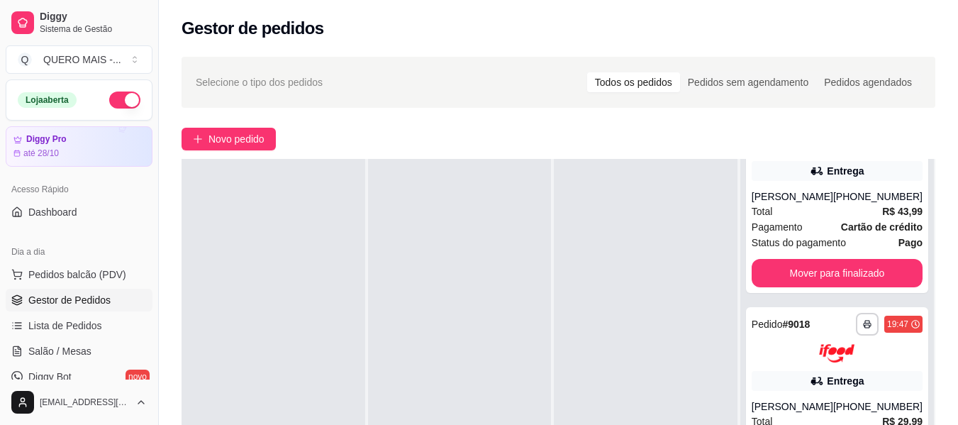
scroll to position [142, 0]
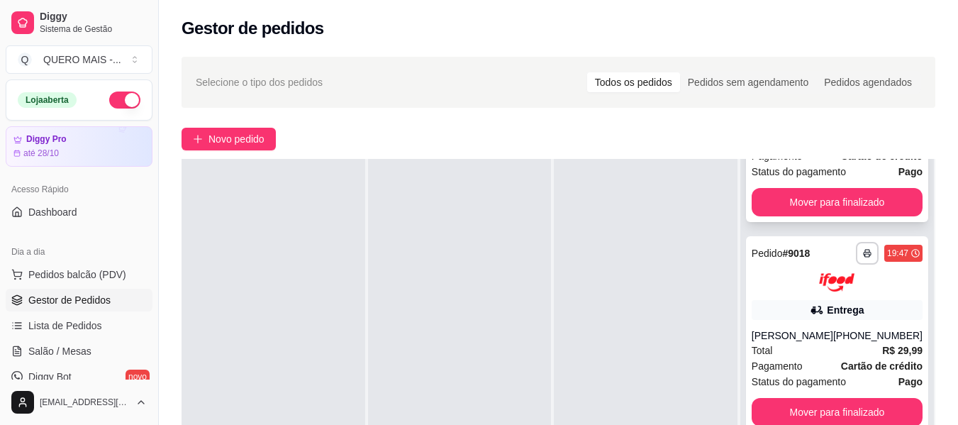
click at [824, 172] on span "Status do pagamento" at bounding box center [798, 172] width 94 height 16
click at [789, 193] on button "Mover para finalizado" at bounding box center [836, 202] width 171 height 28
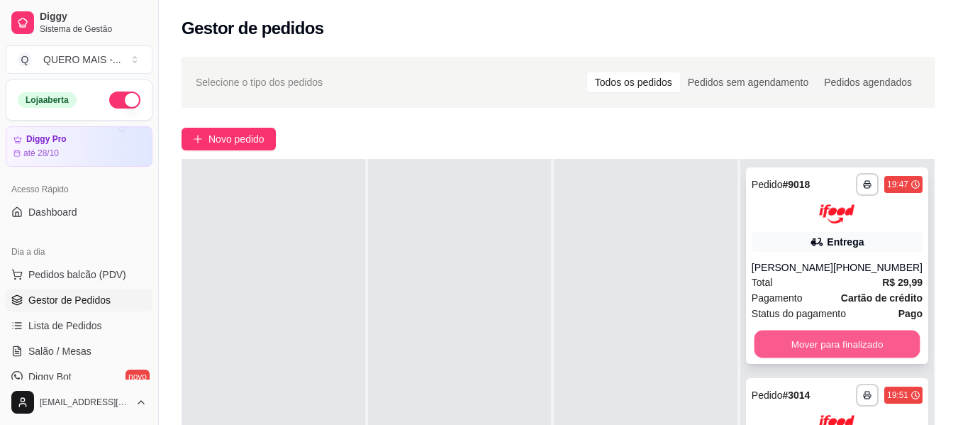
click at [820, 345] on button "Mover para finalizado" at bounding box center [837, 344] width 166 height 28
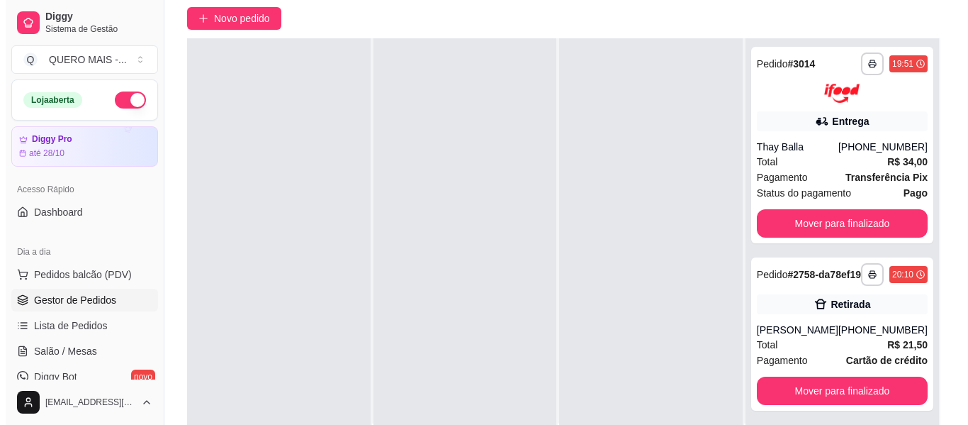
scroll to position [213, 0]
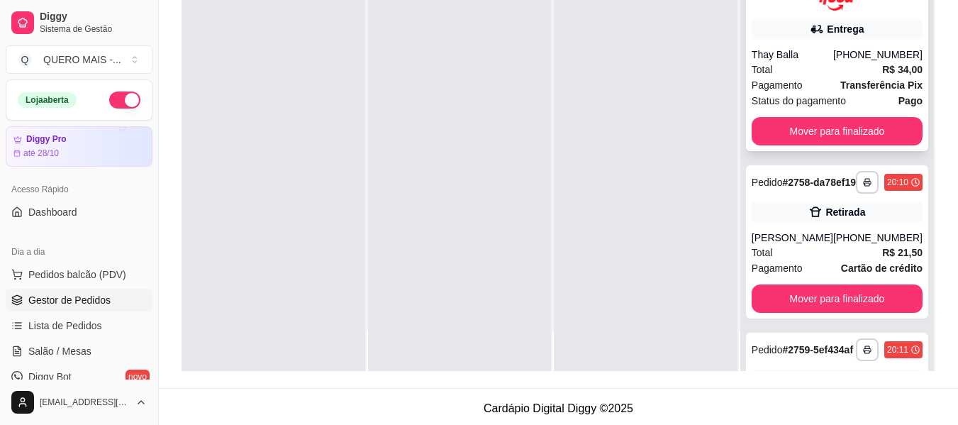
click at [778, 86] on span "Pagamento" at bounding box center [776, 85] width 51 height 16
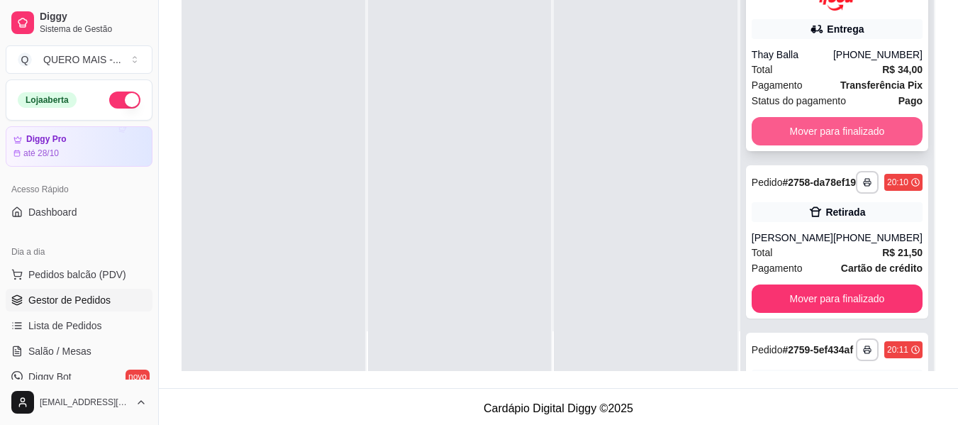
click at [791, 135] on button "Mover para finalizado" at bounding box center [836, 131] width 171 height 28
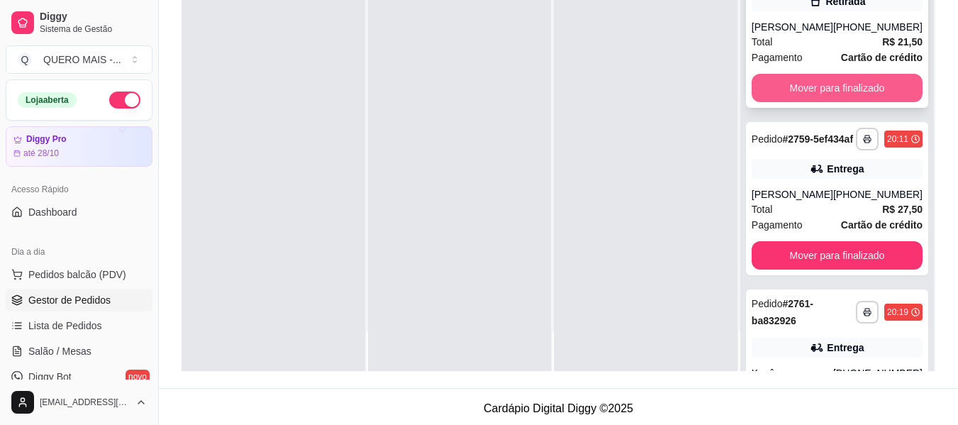
click at [812, 102] on button "Mover para finalizado" at bounding box center [836, 88] width 171 height 28
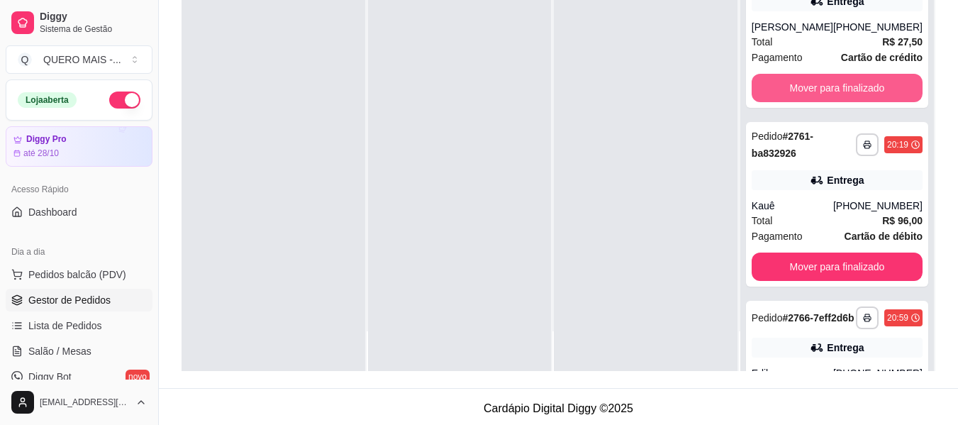
click at [812, 102] on button "Mover para finalizado" at bounding box center [836, 88] width 171 height 28
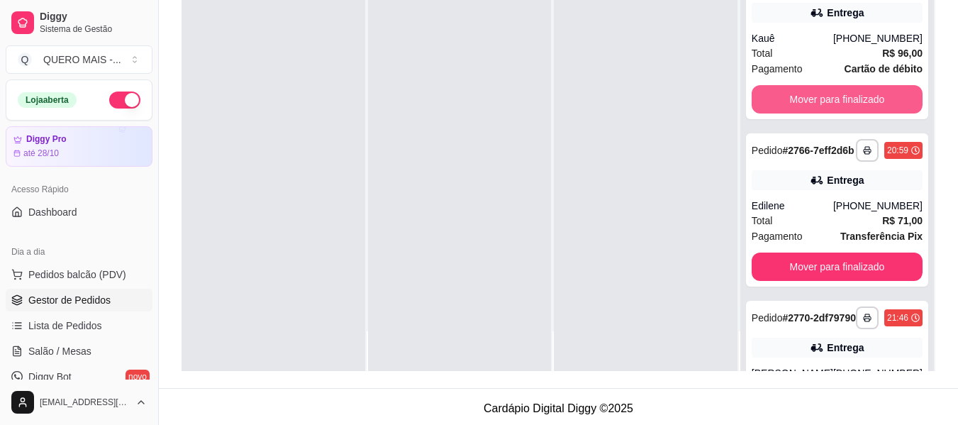
click at [812, 103] on button "Mover para finalizado" at bounding box center [836, 99] width 171 height 28
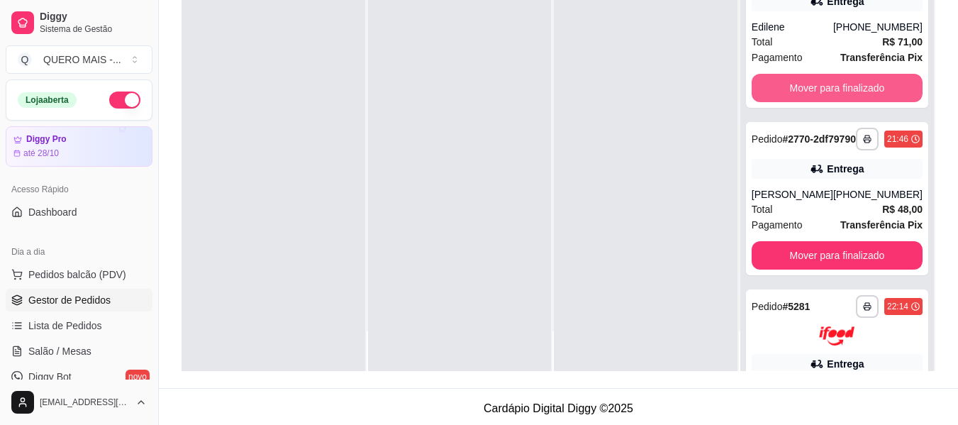
click at [812, 102] on button "Mover para finalizado" at bounding box center [836, 88] width 171 height 28
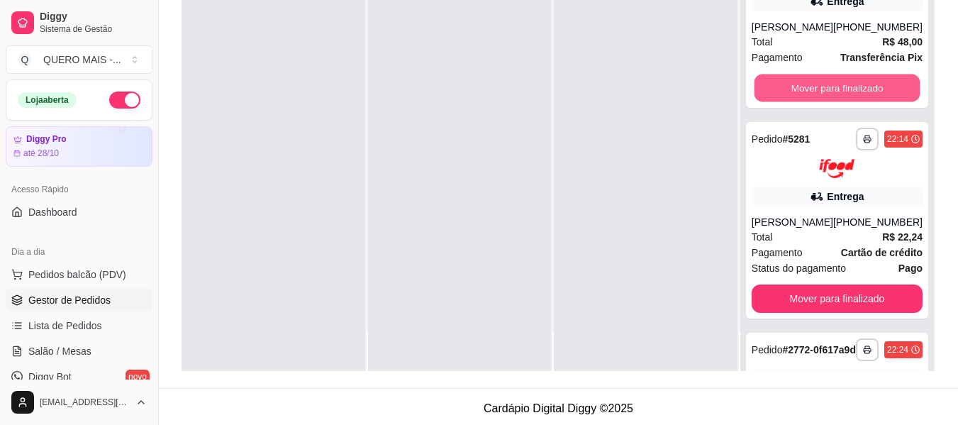
click at [812, 102] on button "Mover para finalizado" at bounding box center [837, 88] width 166 height 28
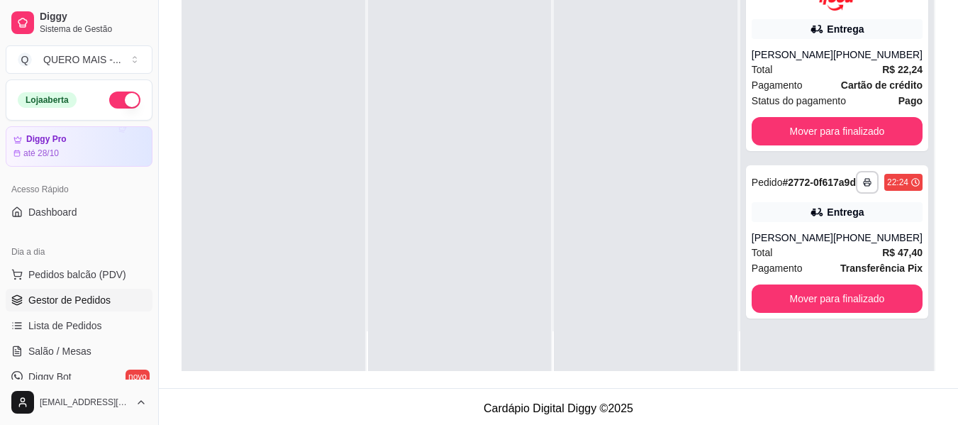
scroll to position [0, 0]
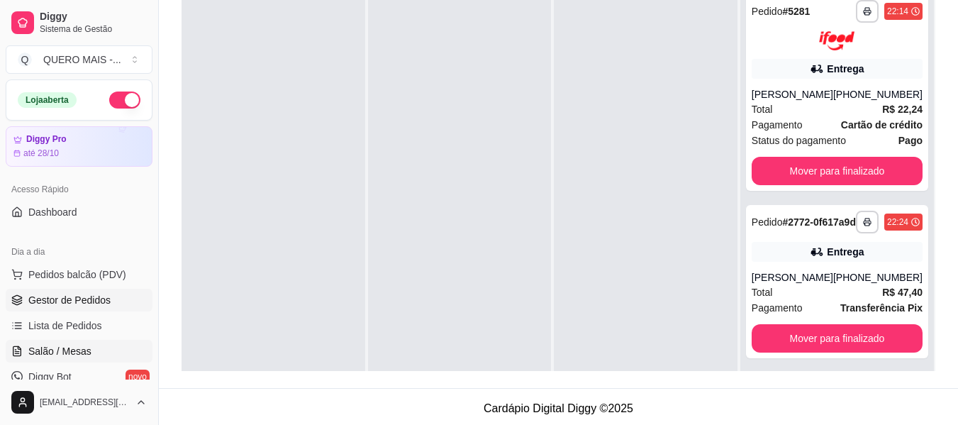
click at [60, 347] on span "Salão / Mesas" at bounding box center [59, 351] width 63 height 14
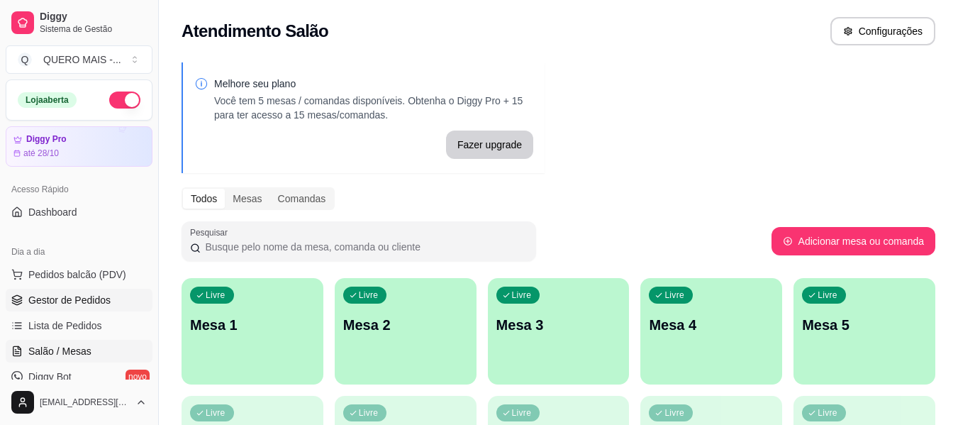
click at [63, 293] on link "Gestor de Pedidos" at bounding box center [79, 300] width 147 height 23
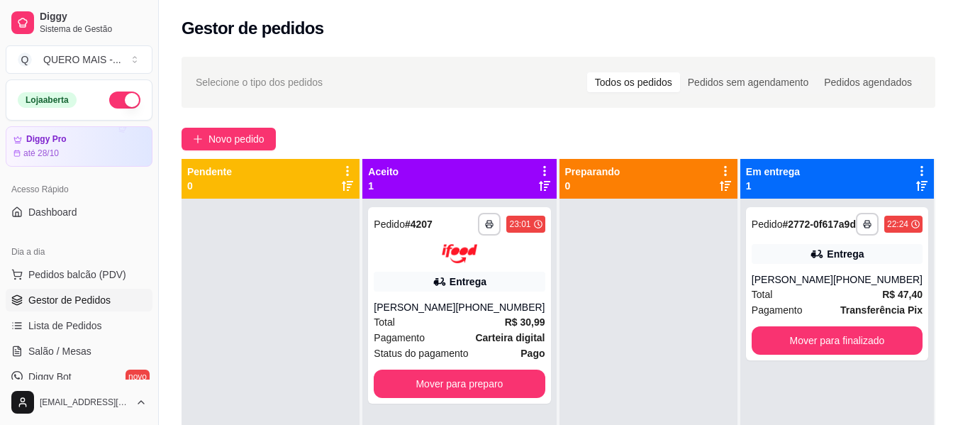
scroll to position [262, 0]
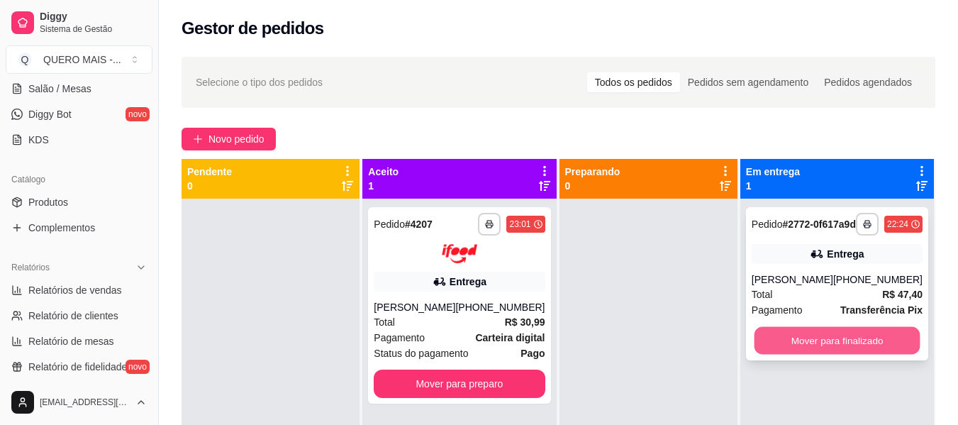
click at [807, 346] on button "Mover para finalizado" at bounding box center [837, 341] width 166 height 28
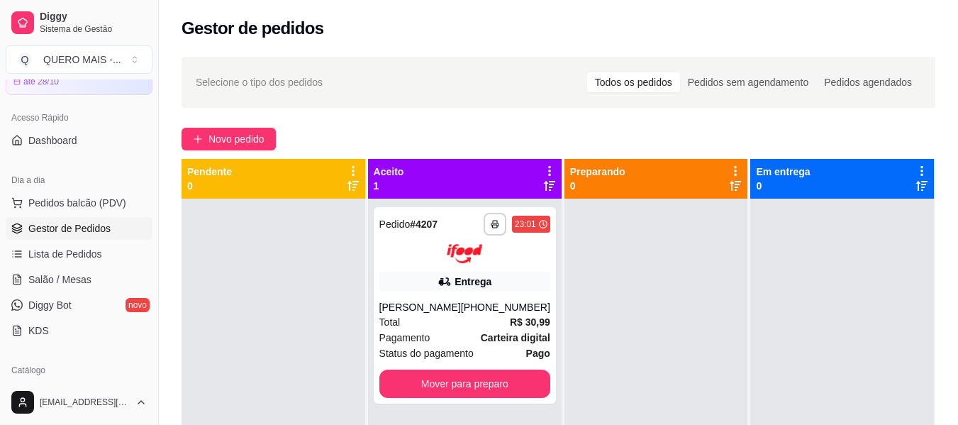
scroll to position [0, 0]
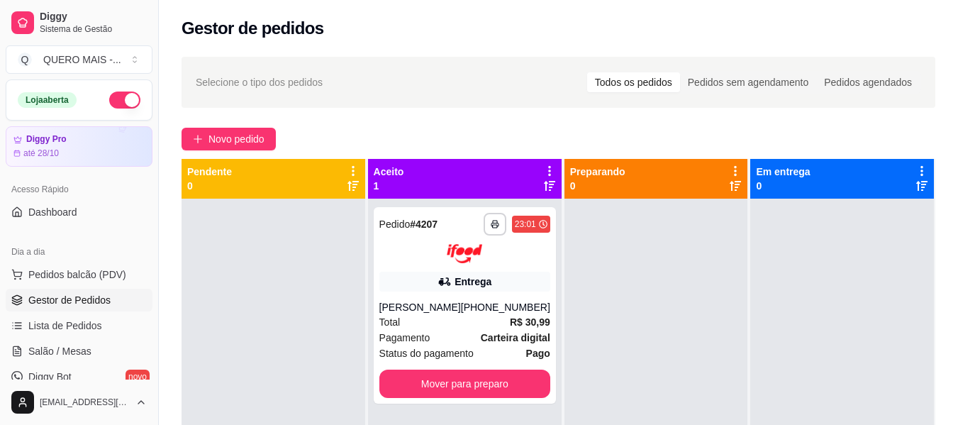
click at [120, 96] on button "button" at bounding box center [124, 99] width 31 height 17
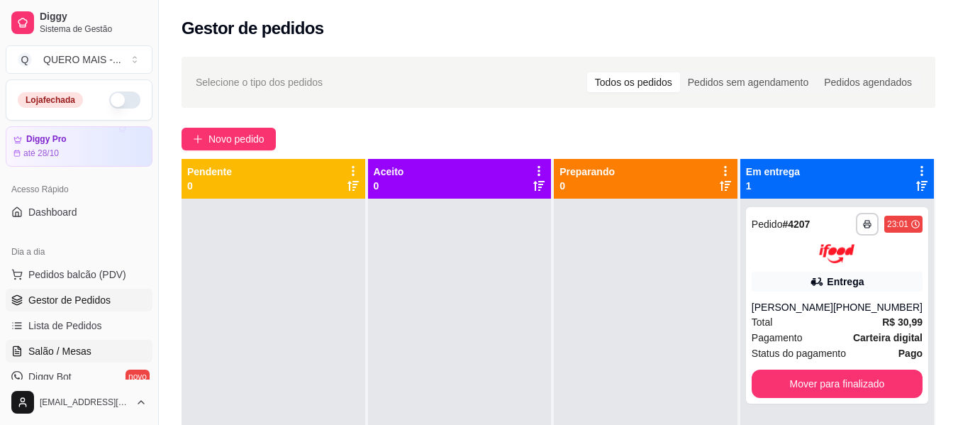
click at [57, 345] on span "Salão / Mesas" at bounding box center [59, 351] width 63 height 14
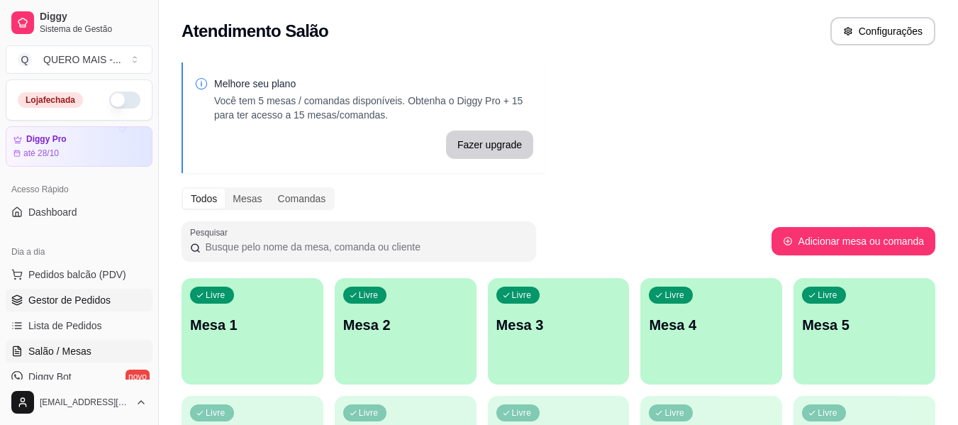
click at [93, 303] on span "Gestor de Pedidos" at bounding box center [69, 300] width 82 height 14
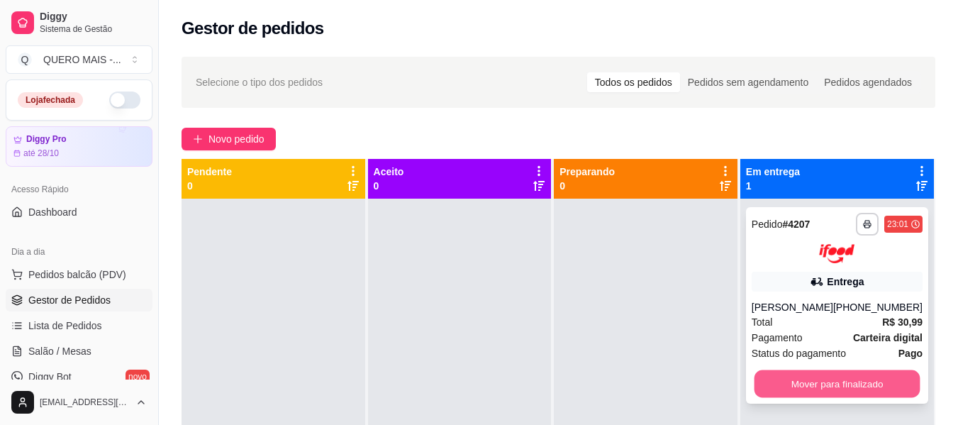
click at [772, 384] on button "Mover para finalizado" at bounding box center [837, 383] width 166 height 28
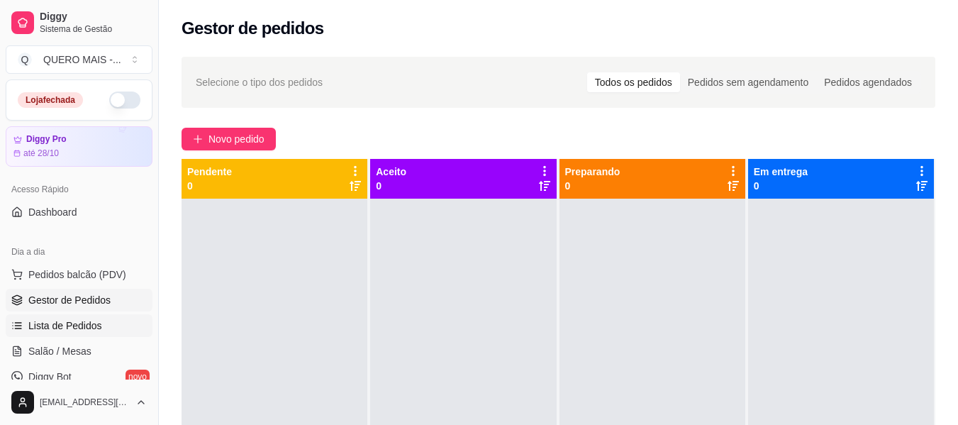
click at [89, 324] on span "Lista de Pedidos" at bounding box center [65, 325] width 74 height 14
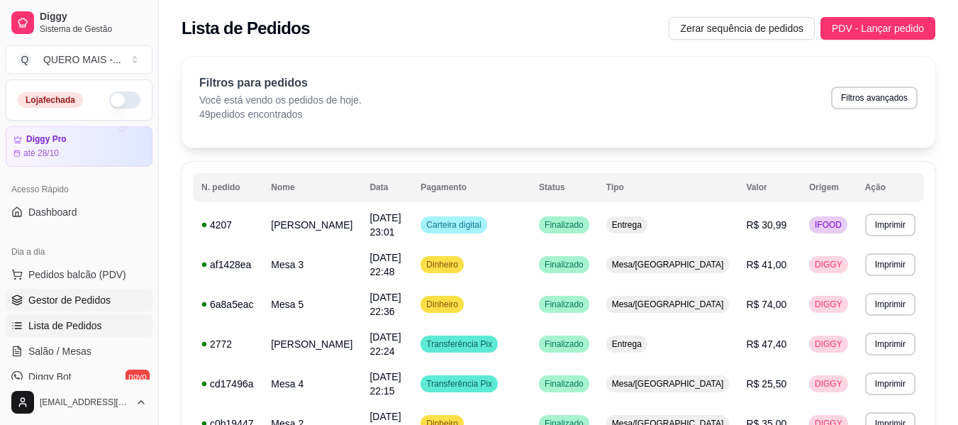
click at [78, 296] on span "Gestor de Pedidos" at bounding box center [69, 300] width 82 height 14
